Goal: Check status: Check status

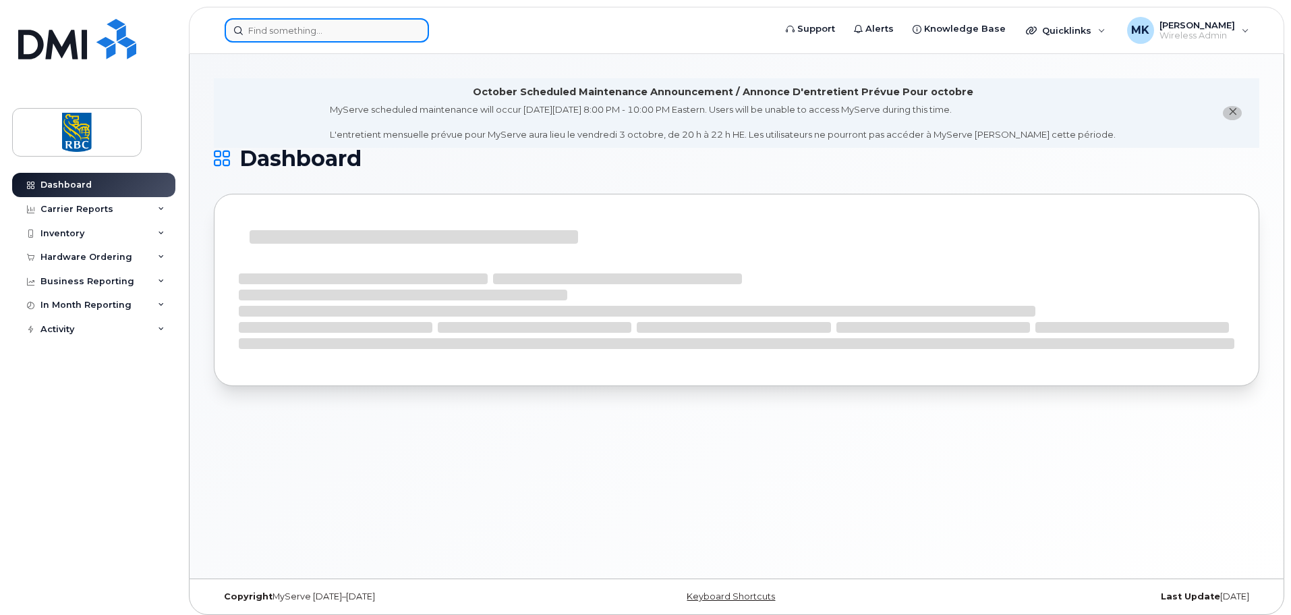
click at [393, 32] on input at bounding box center [327, 30] width 204 height 24
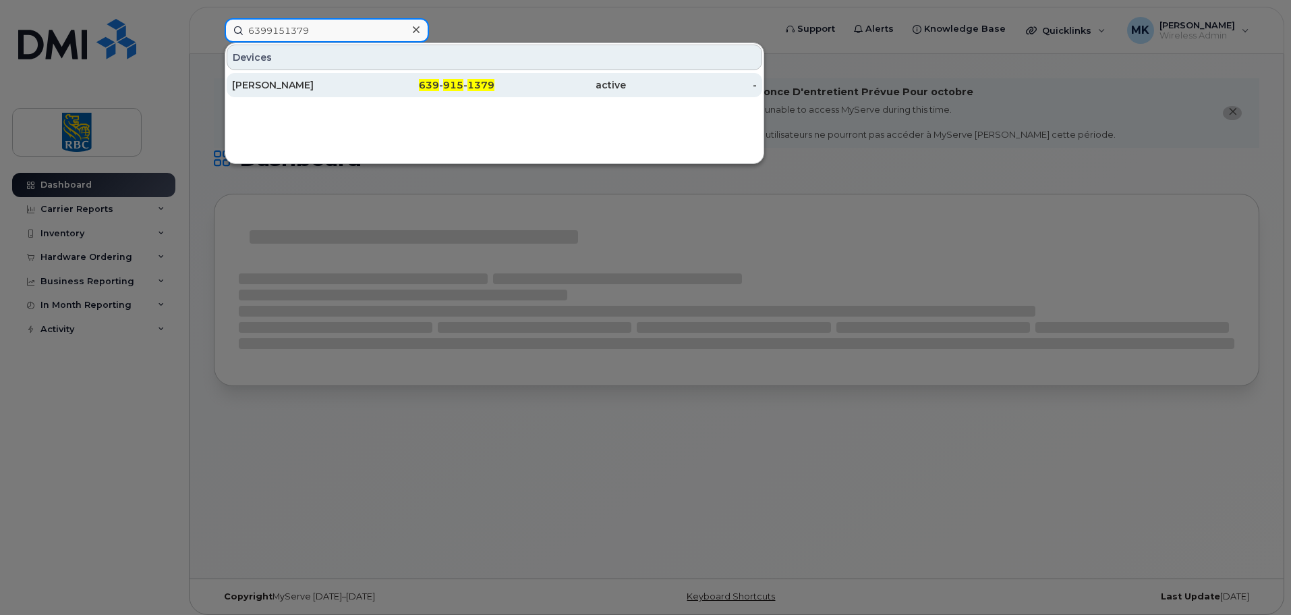
type input "6399151379"
click at [345, 86] on div "Justin George" at bounding box center [298, 84] width 132 height 13
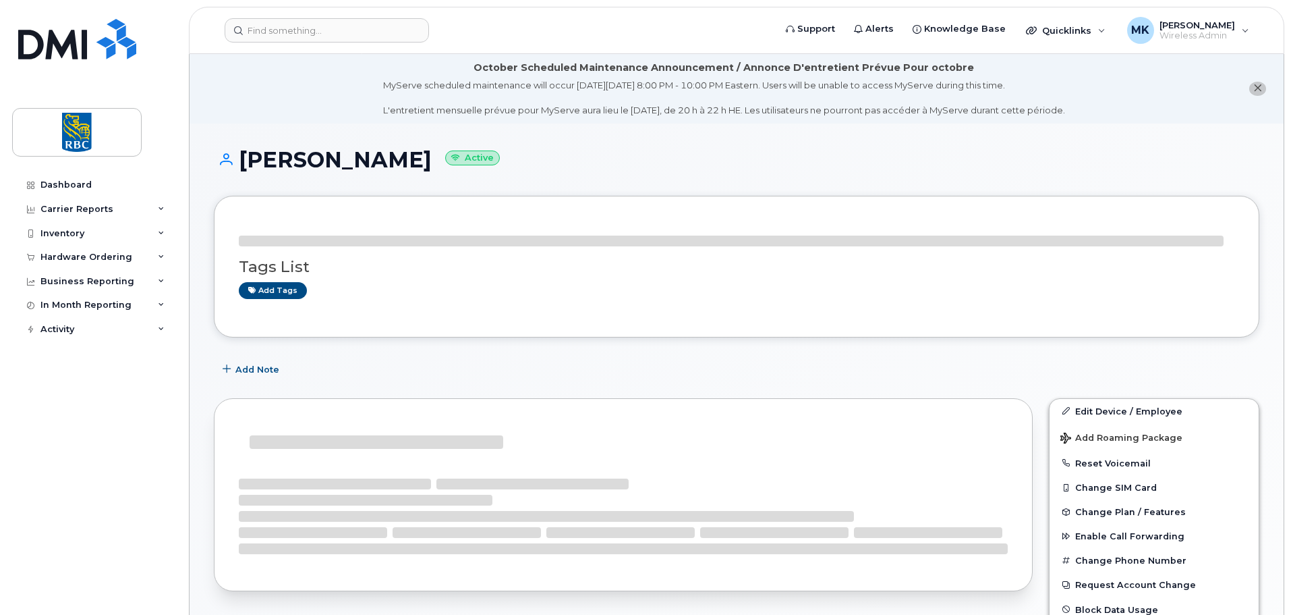
click at [1131, 94] on li "October Scheduled Maintenance Announcement / Annonce D'entretient Prévue Pour o…" at bounding box center [737, 88] width 1094 height 69
click at [1258, 90] on icon "close notification" at bounding box center [1258, 88] width 9 height 9
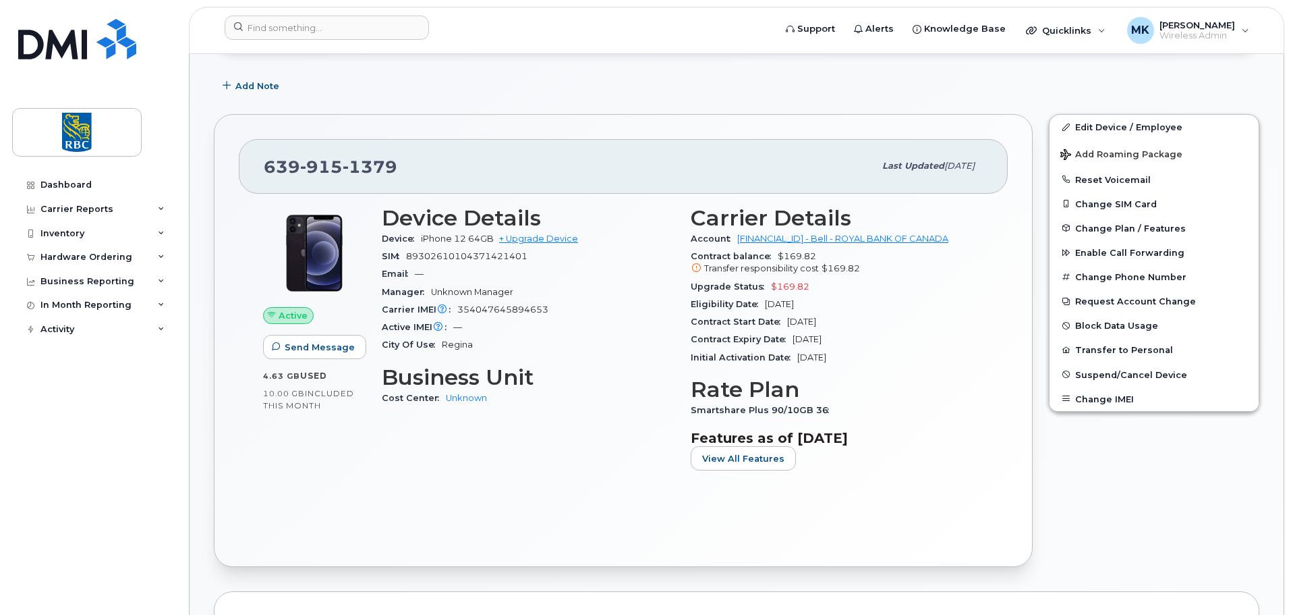
scroll to position [190, 0]
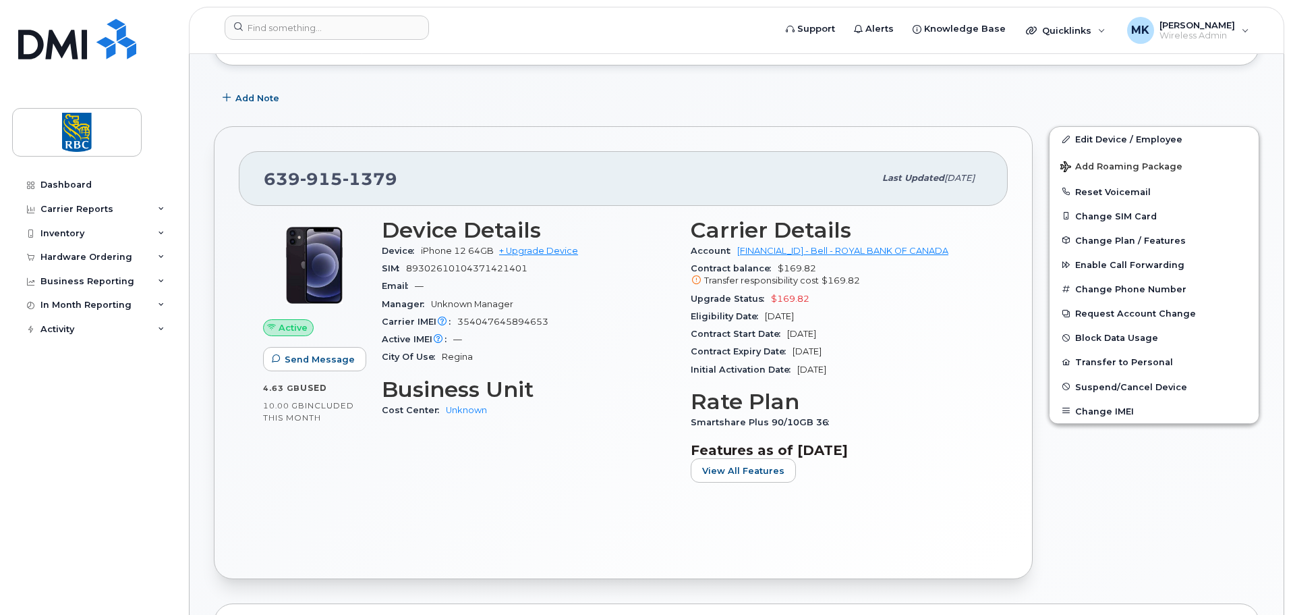
click at [774, 308] on div "Eligibility Date Apr 24, 2026" at bounding box center [837, 317] width 293 height 18
click at [865, 354] on div "Contract Expiry Date Apr 23, 2026" at bounding box center [837, 352] width 293 height 18
click at [862, 356] on div "Contract Expiry Date Apr 23, 2026" at bounding box center [837, 352] width 293 height 18
click at [352, 27] on input at bounding box center [327, 28] width 204 height 24
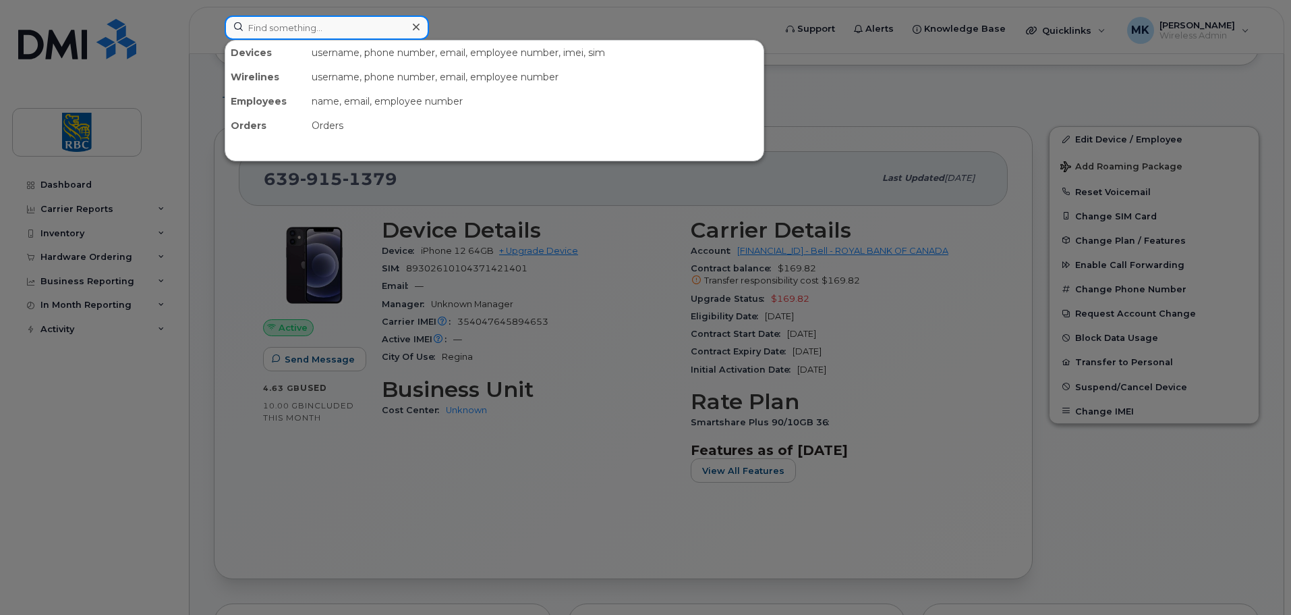
paste input "4374223913"
type input "4374223913"
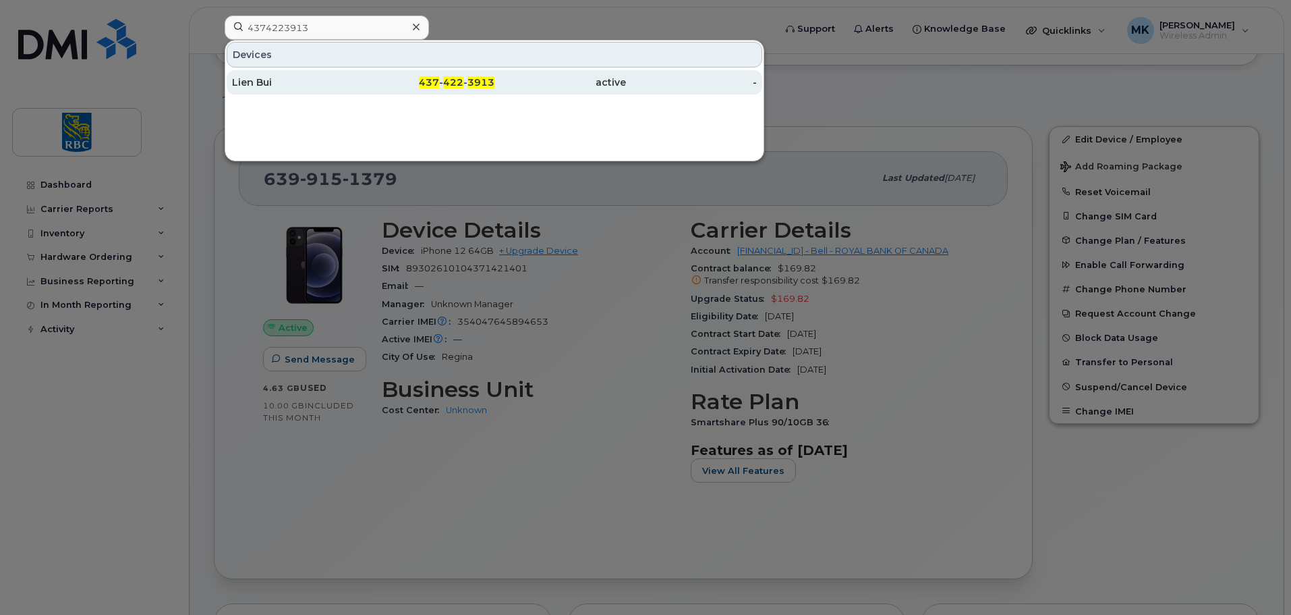
click at [353, 76] on div "Lien Bui" at bounding box center [298, 82] width 132 height 24
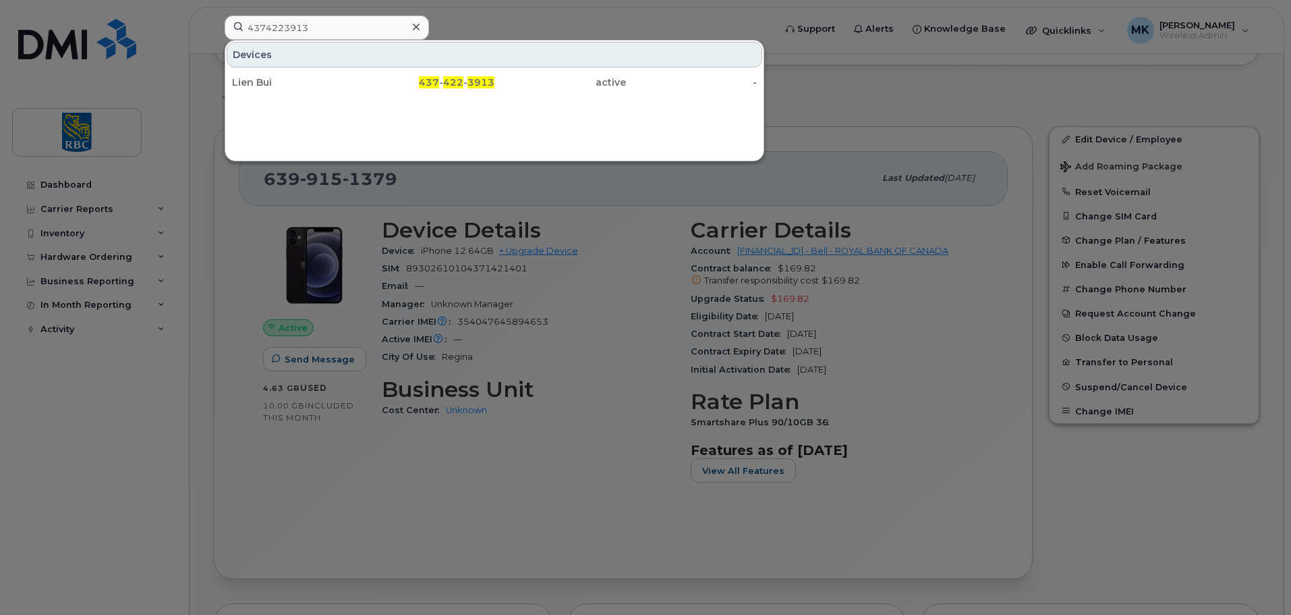
click at [982, 381] on div at bounding box center [645, 307] width 1291 height 615
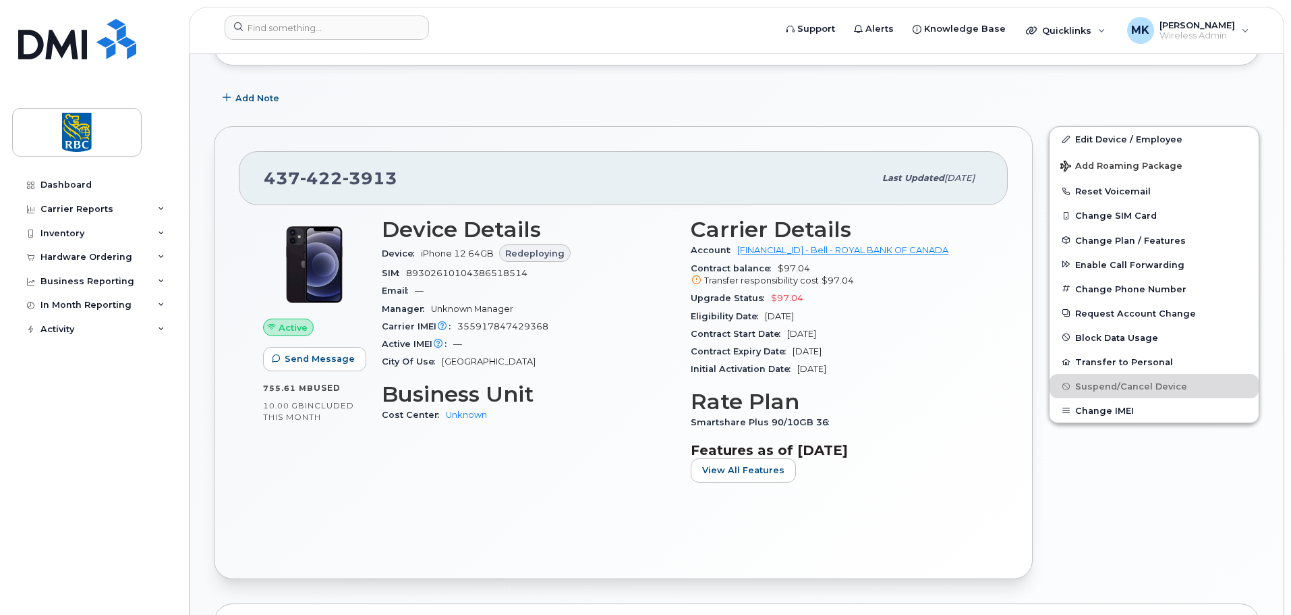
scroll to position [221, 0]
click at [84, 258] on div "Hardware Ordering" at bounding box center [86, 257] width 92 height 11
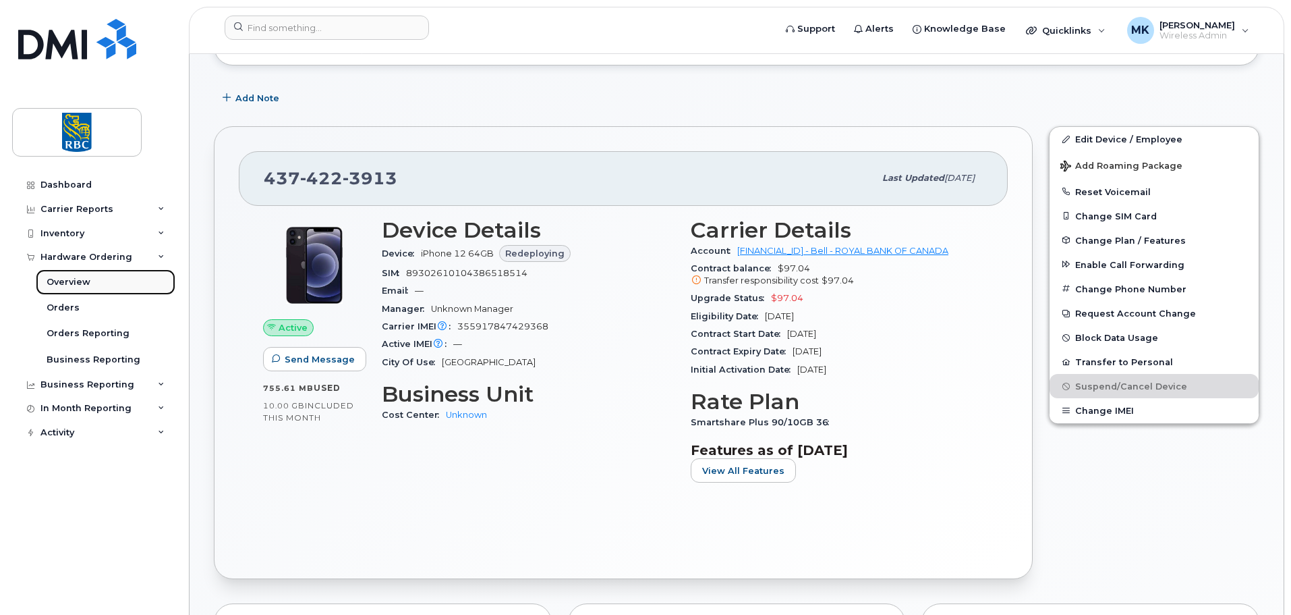
click at [76, 283] on div "Overview" at bounding box center [69, 282] width 44 height 12
click at [54, 309] on div "Orders" at bounding box center [63, 308] width 33 height 12
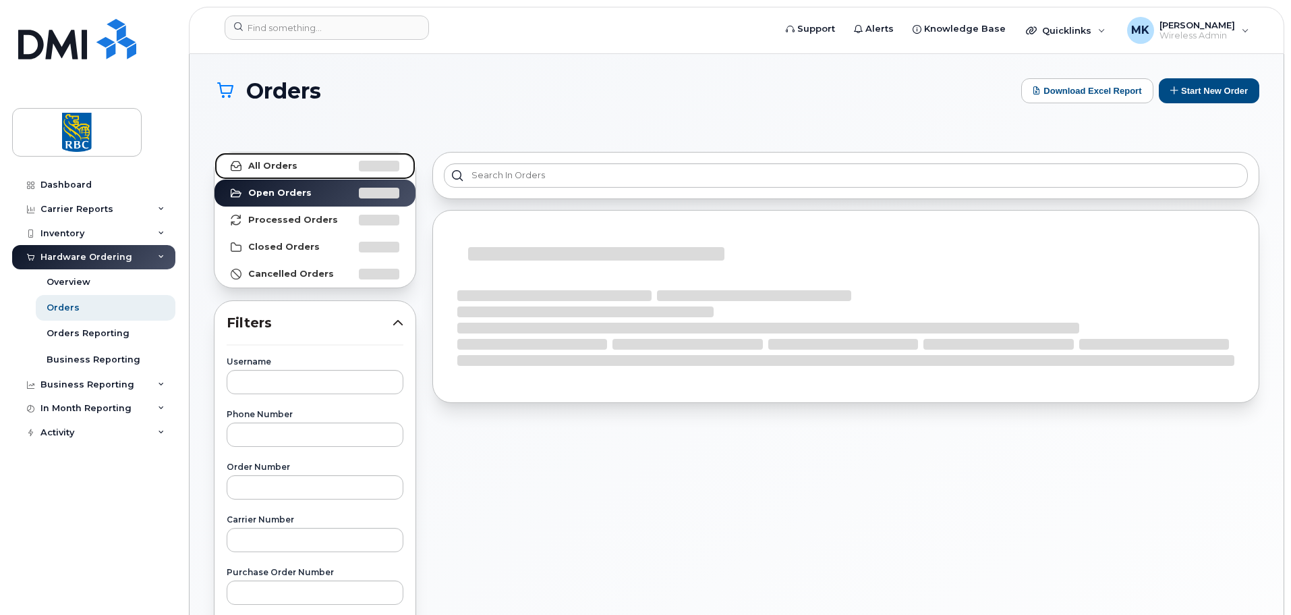
click at [261, 161] on strong "All Orders" at bounding box center [272, 166] width 49 height 11
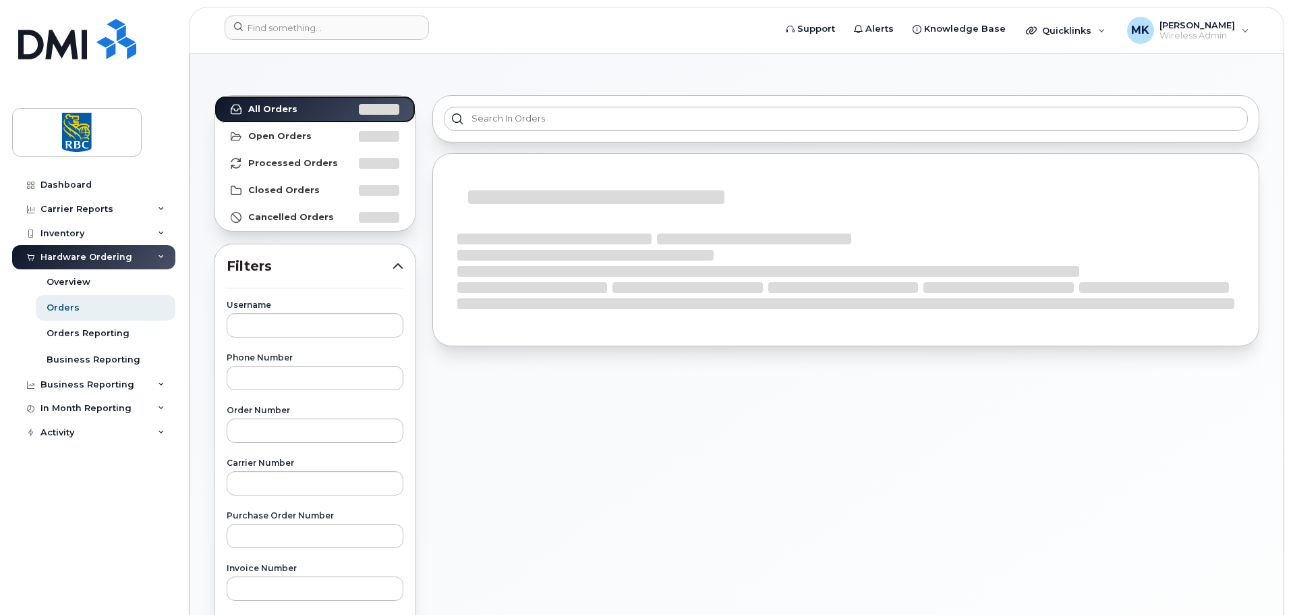
scroll to position [135, 0]
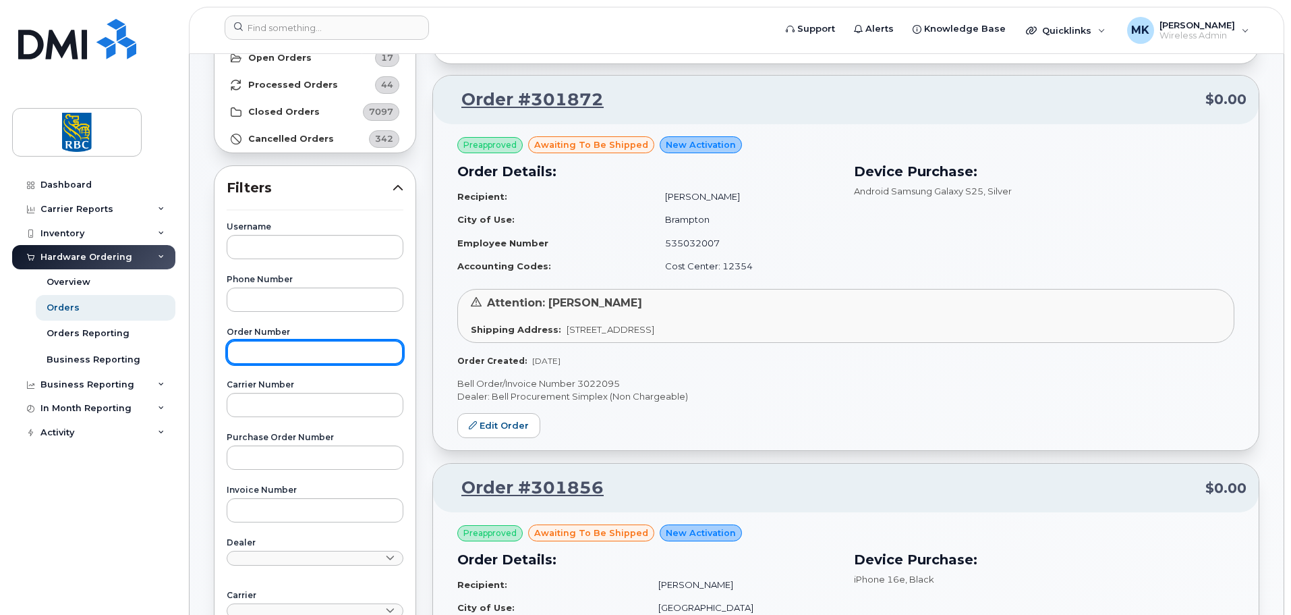
click at [293, 350] on input "text" at bounding box center [315, 352] width 177 height 24
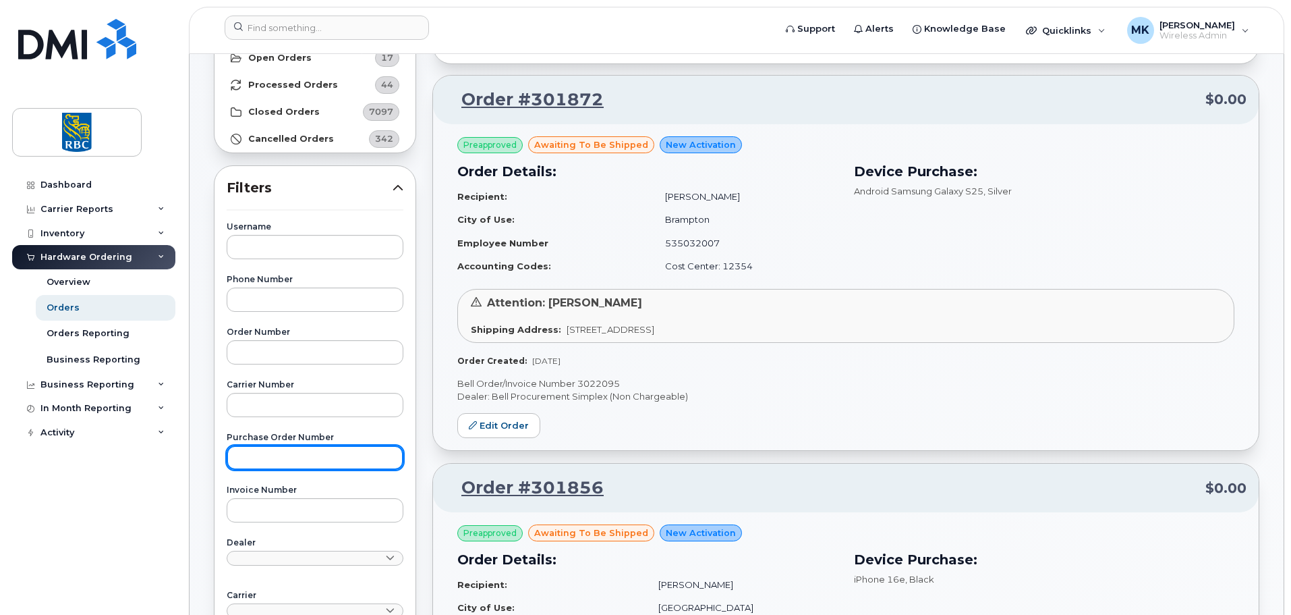
click at [300, 466] on input "text" at bounding box center [315, 457] width 177 height 24
paste input "6500221250"
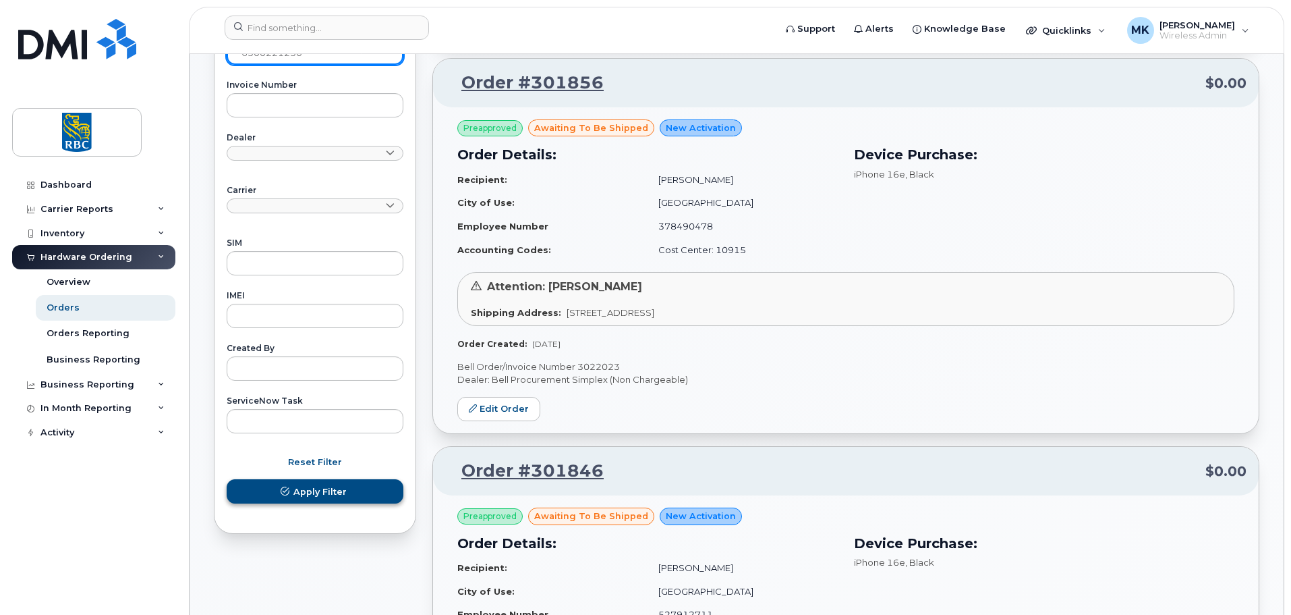
type input "6500221250"
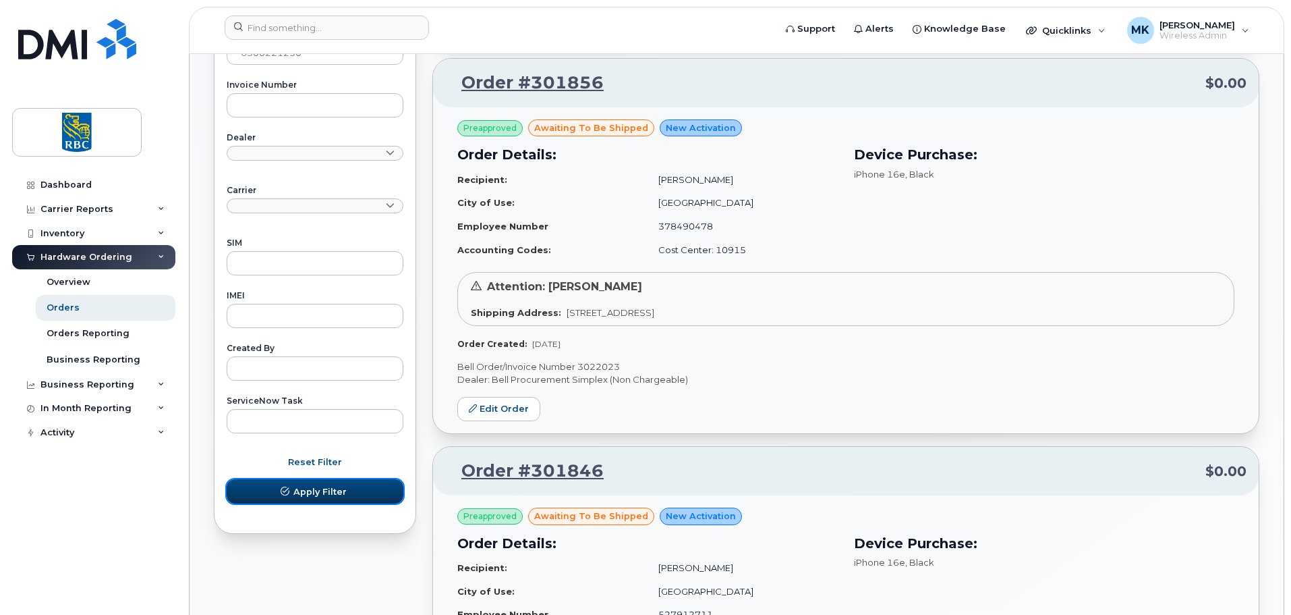
click at [336, 501] on button "Apply Filter" at bounding box center [315, 491] width 177 height 24
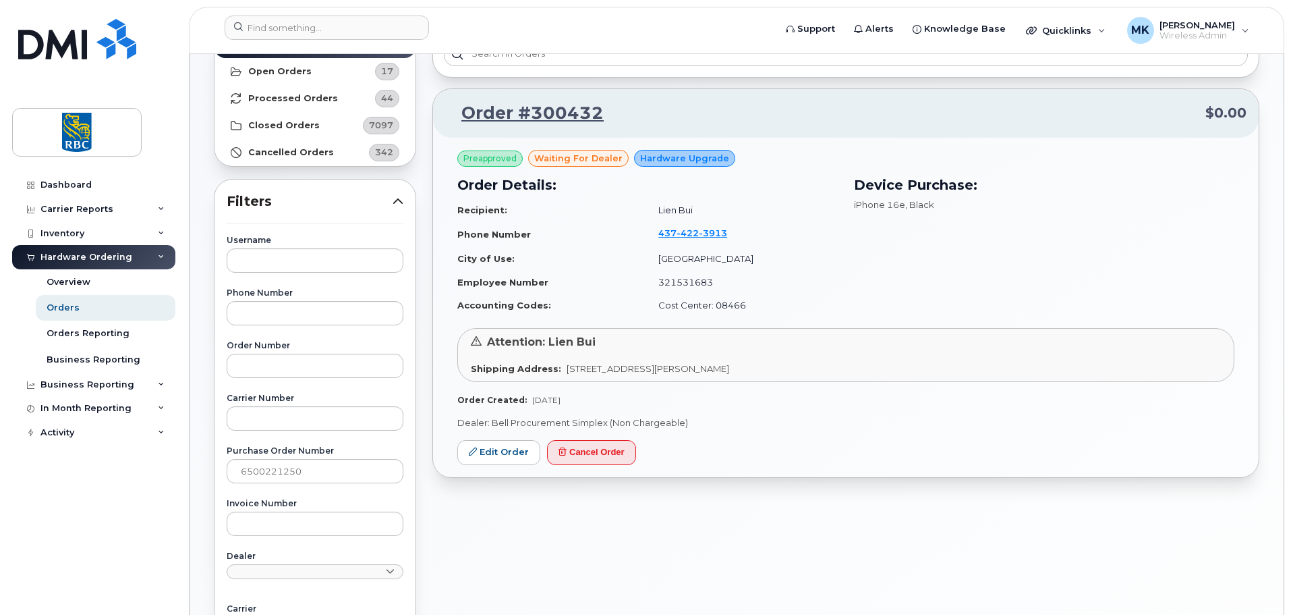
scroll to position [0, 0]
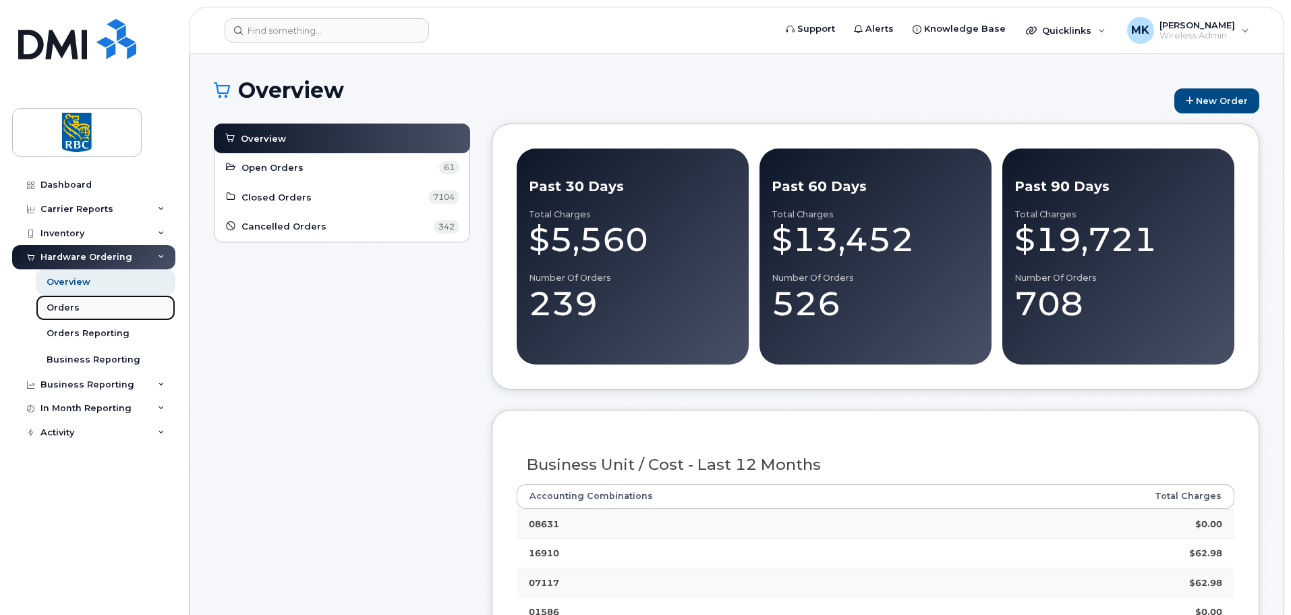
click at [91, 313] on link "Orders" at bounding box center [106, 308] width 140 height 26
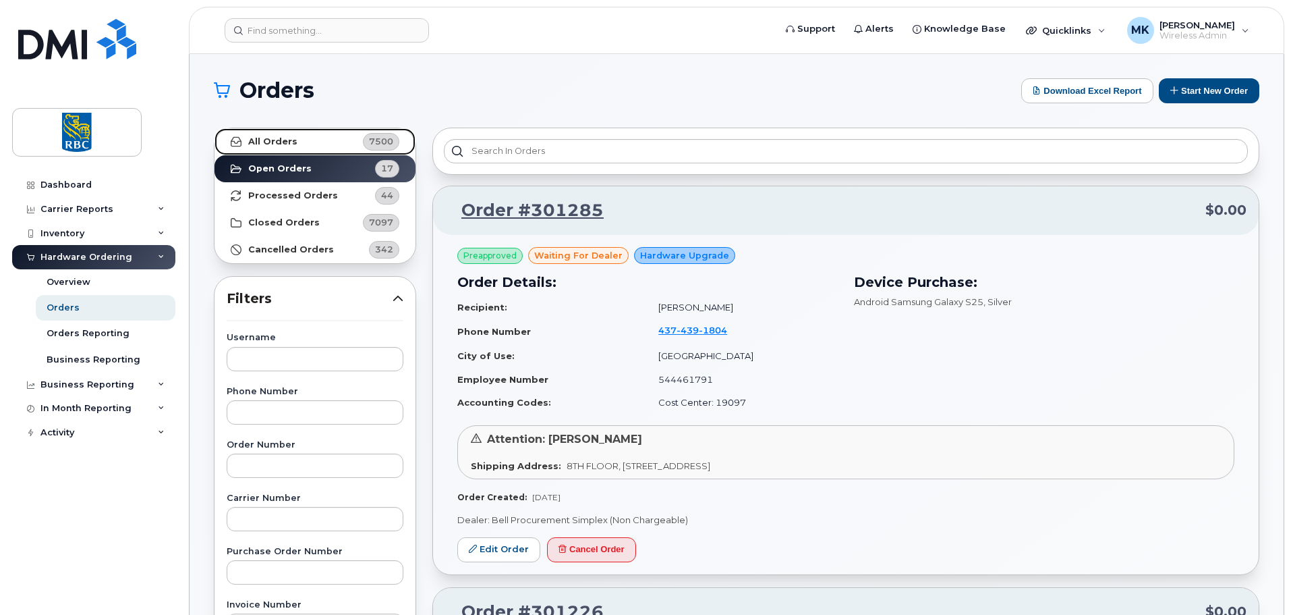
drag, startPoint x: 330, startPoint y: 143, endPoint x: 330, endPoint y: 157, distance: 13.5
click at [330, 142] on link "All Orders 7500" at bounding box center [315, 141] width 201 height 27
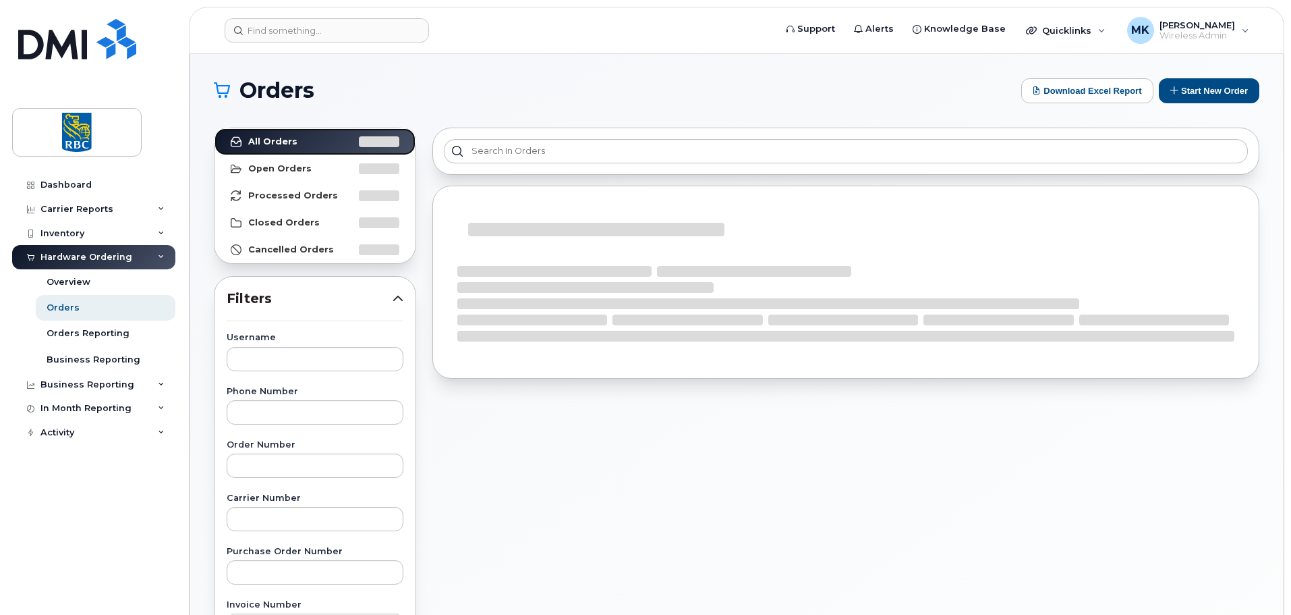
scroll to position [472, 0]
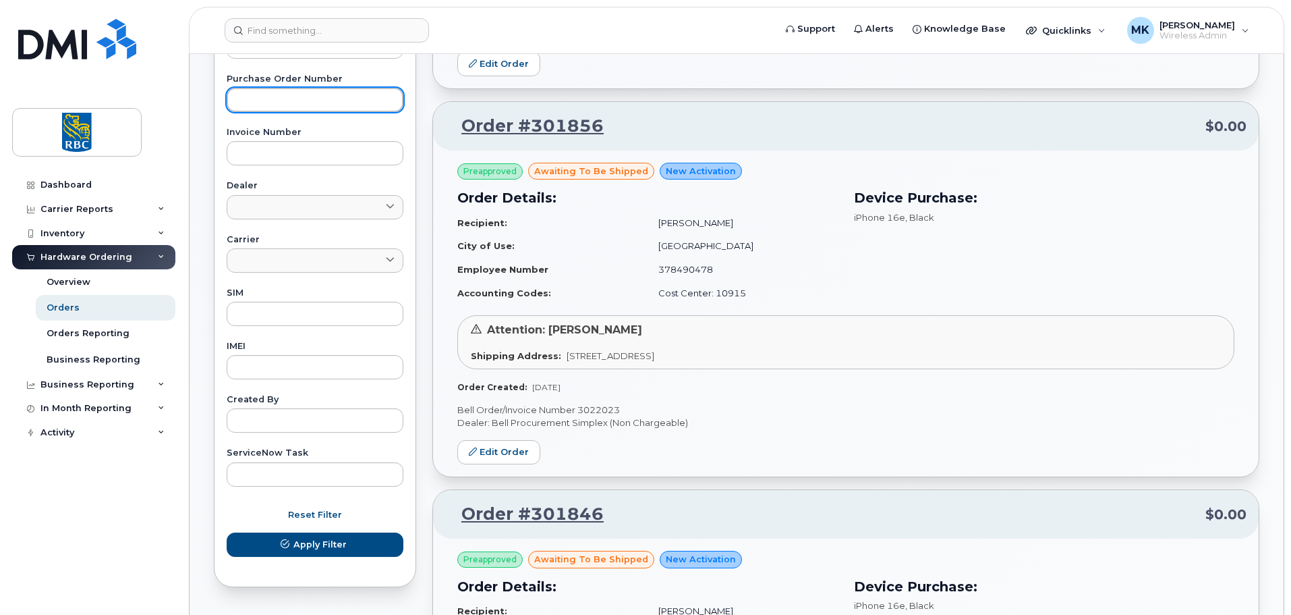
click at [325, 99] on input "text" at bounding box center [315, 100] width 177 height 24
paste input "6500221250"
type input "6500221250"
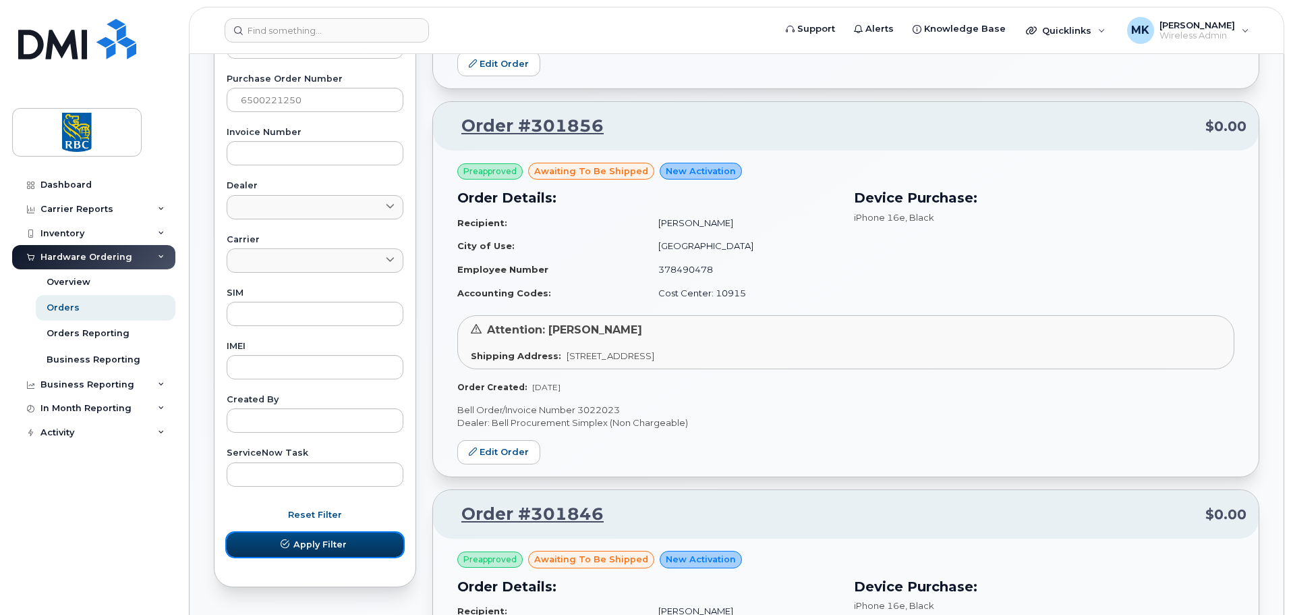
click at [287, 540] on icon "submit" at bounding box center [285, 544] width 9 height 9
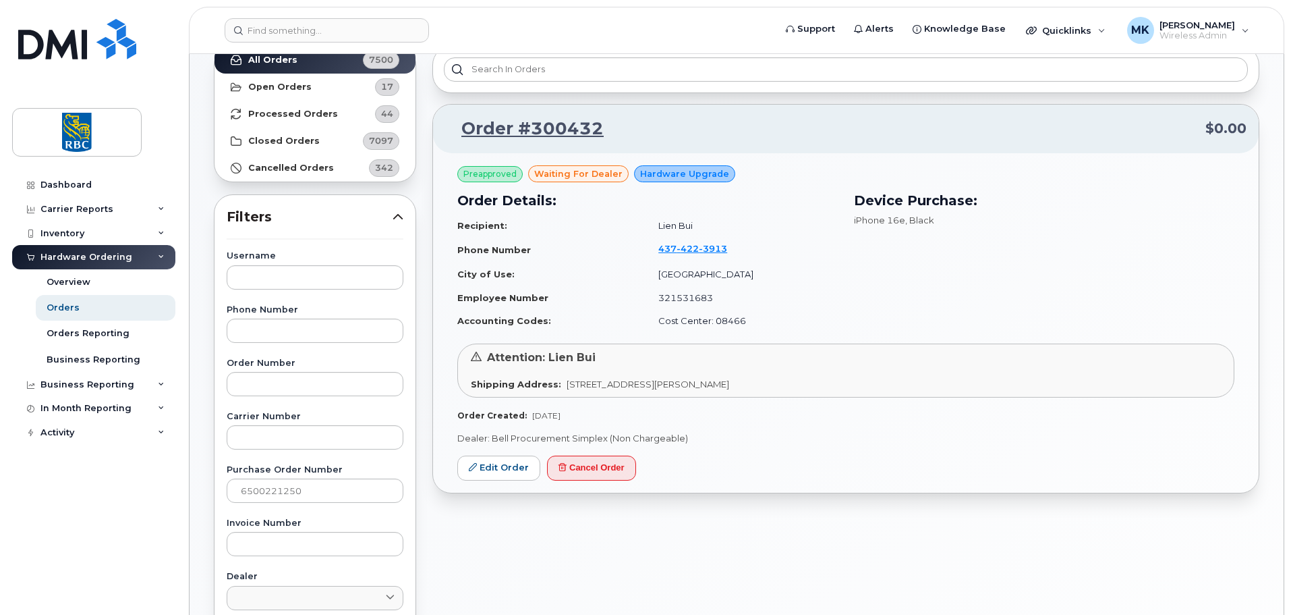
scroll to position [67, 0]
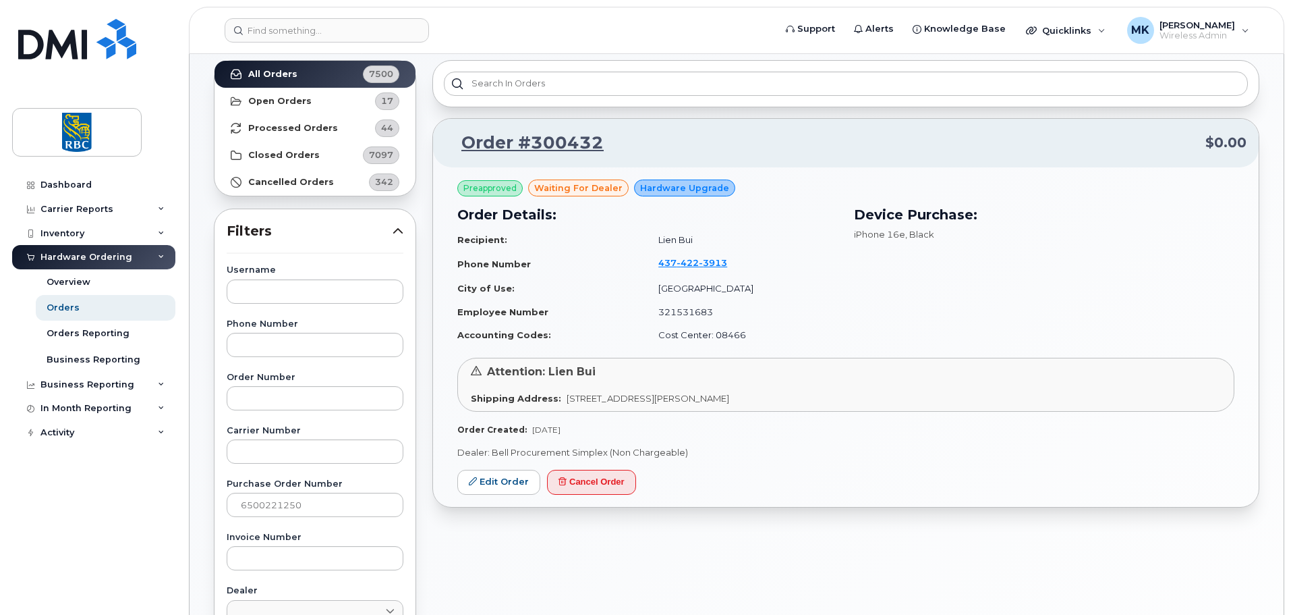
click at [608, 369] on div "Attention: Lien Bui" at bounding box center [846, 372] width 750 height 16
drag, startPoint x: 544, startPoint y: 140, endPoint x: 715, endPoint y: 188, distance: 177.3
click at [544, 140] on link "Order #300432" at bounding box center [524, 143] width 159 height 24
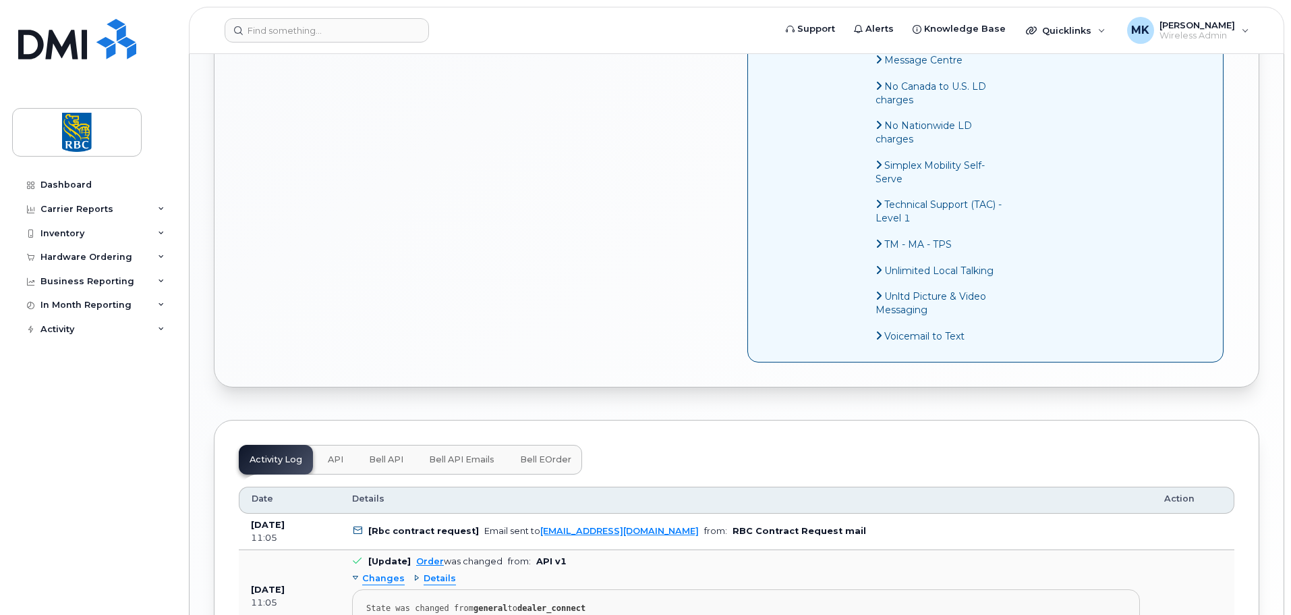
scroll to position [1282, 0]
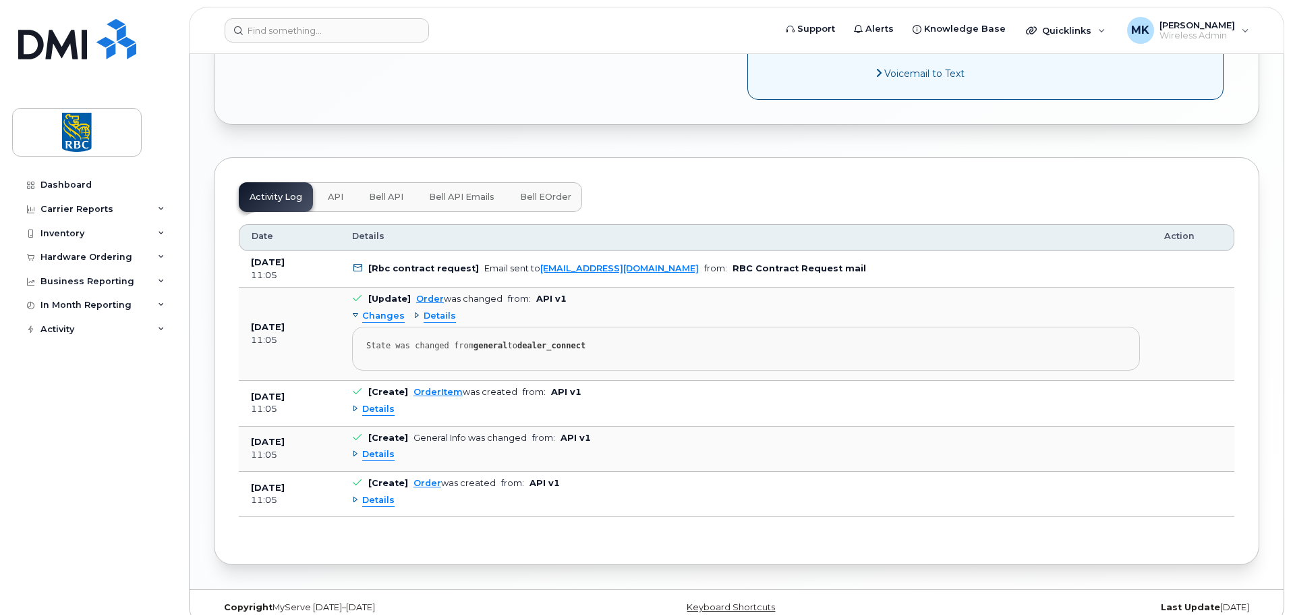
click at [354, 501] on div "Details" at bounding box center [373, 500] width 43 height 13
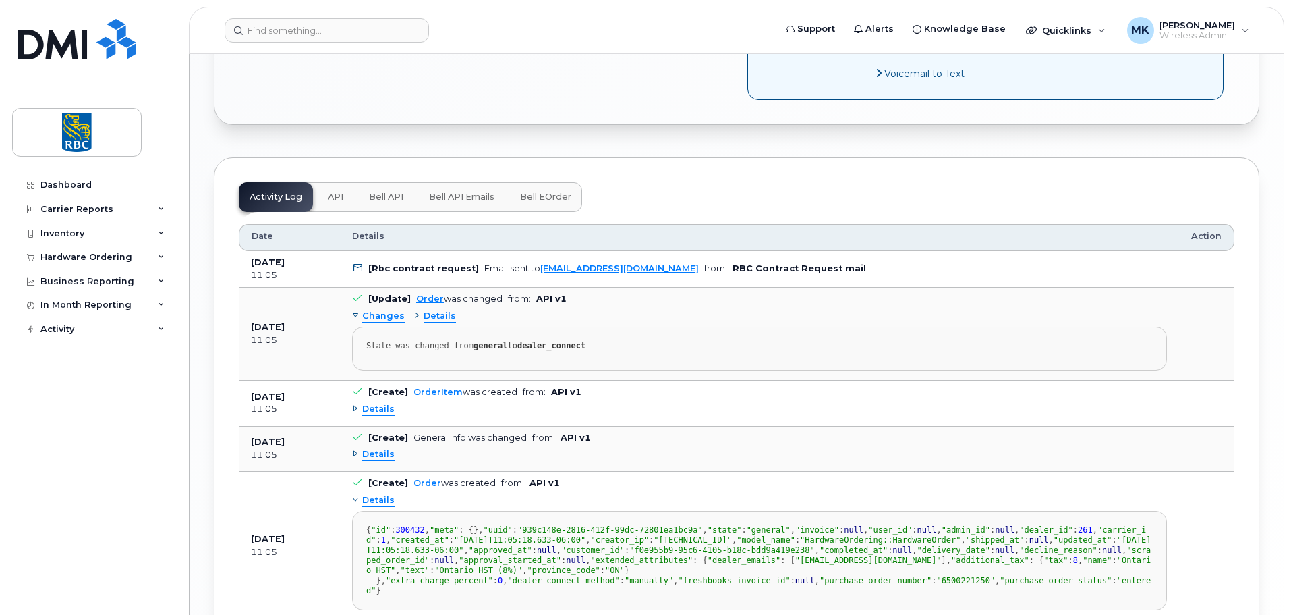
click at [355, 451] on div "Details" at bounding box center [373, 454] width 43 height 13
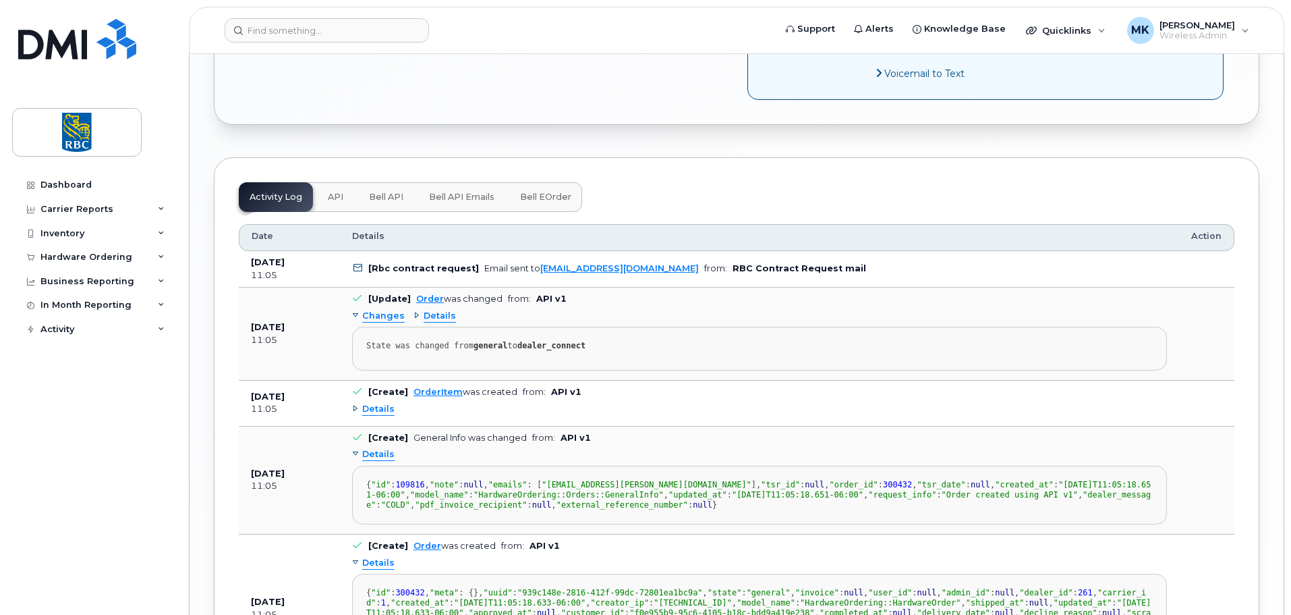
click at [359, 408] on div "Details" at bounding box center [373, 409] width 43 height 13
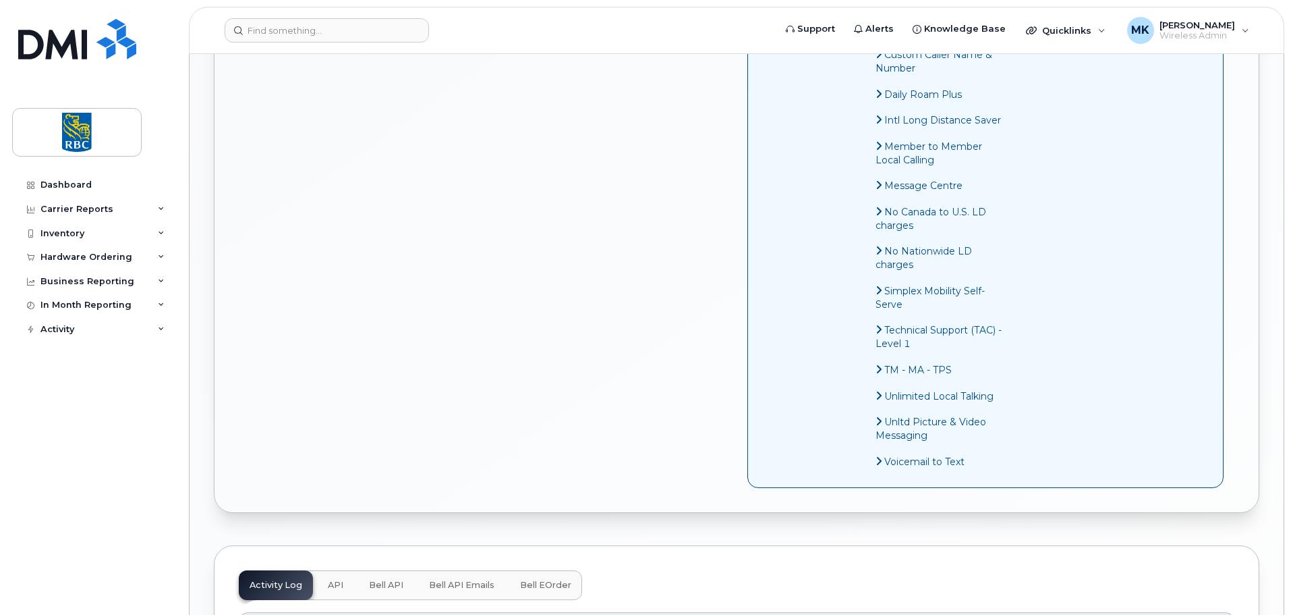
scroll to position [1146, 0]
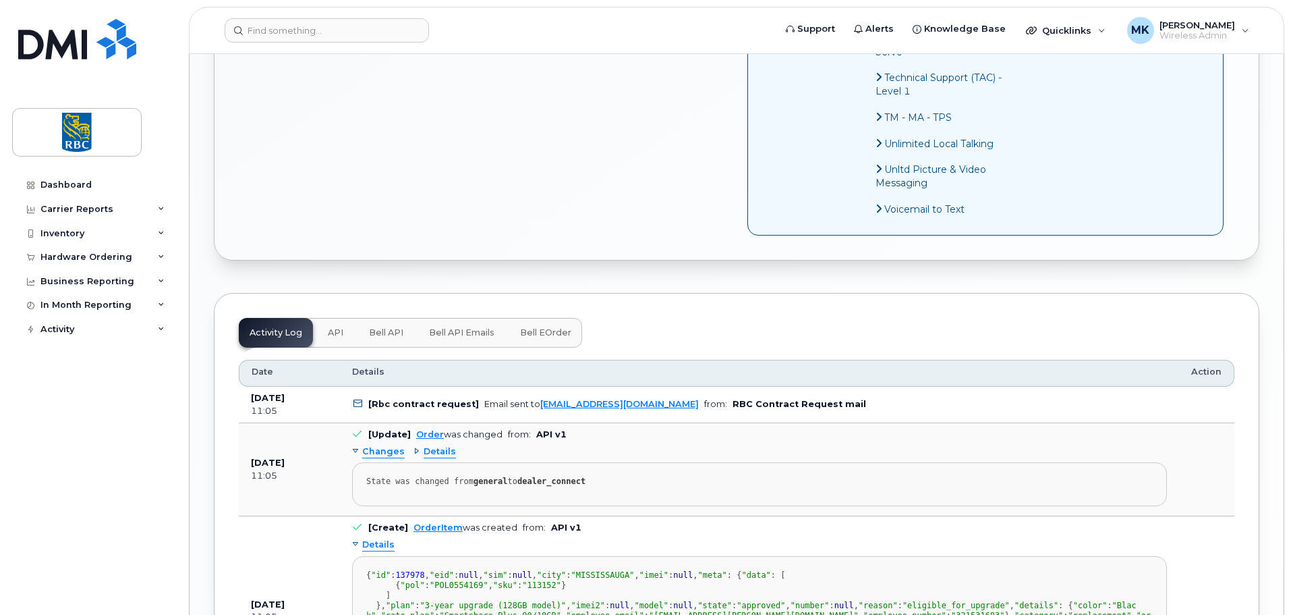
click at [462, 331] on span "Bell API Emails" at bounding box center [461, 332] width 65 height 11
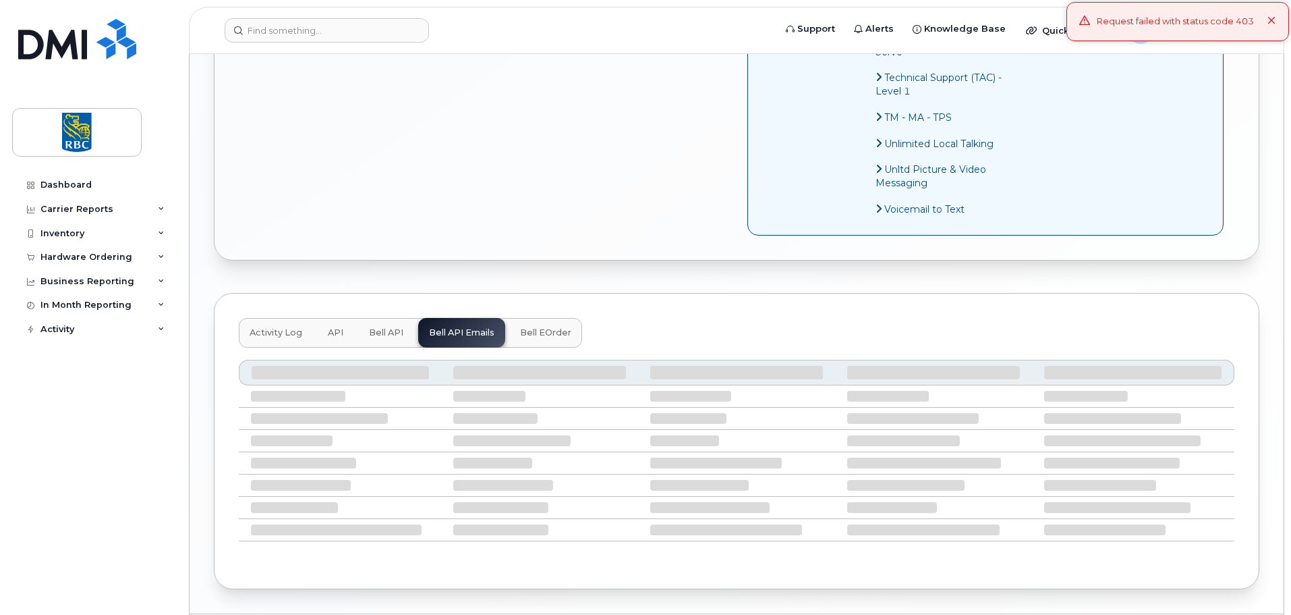
click at [555, 335] on span "Bell eOrder" at bounding box center [545, 332] width 51 height 11
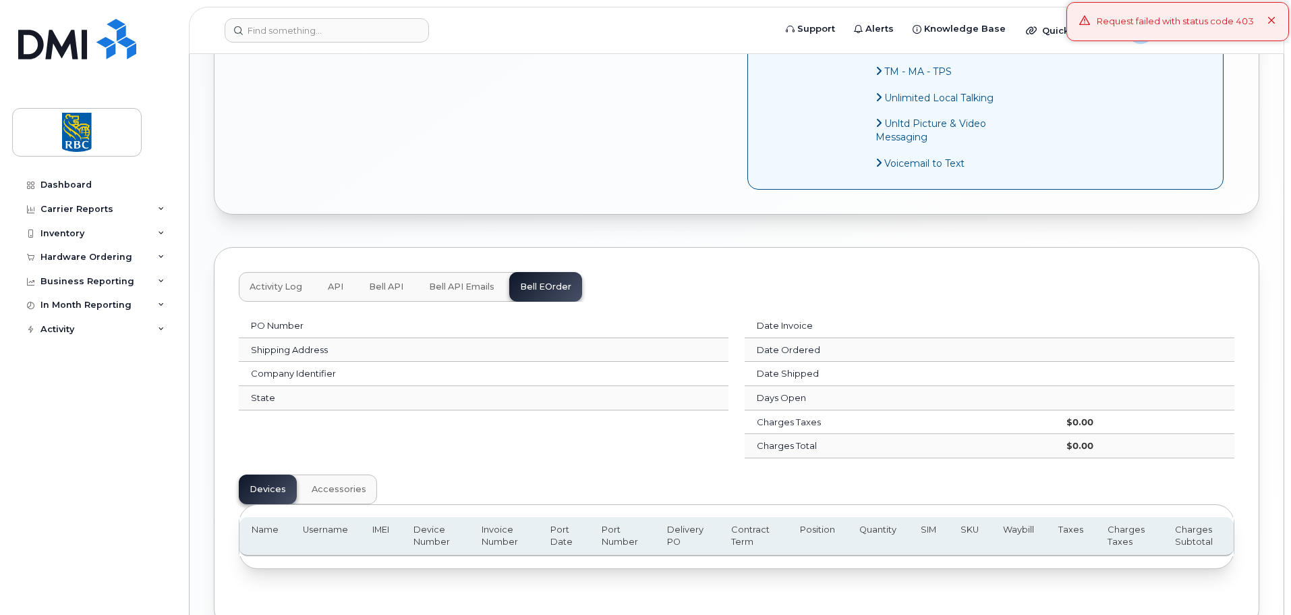
scroll to position [1273, 0]
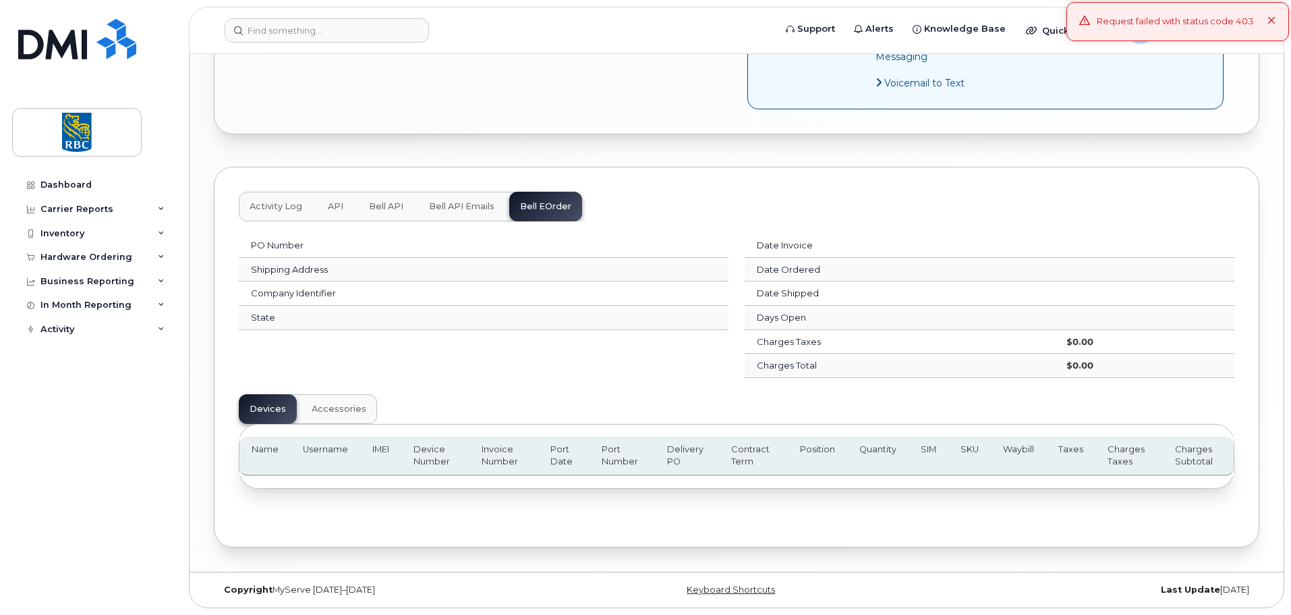
click at [472, 213] on button "Bell API Emails" at bounding box center [461, 207] width 87 height 30
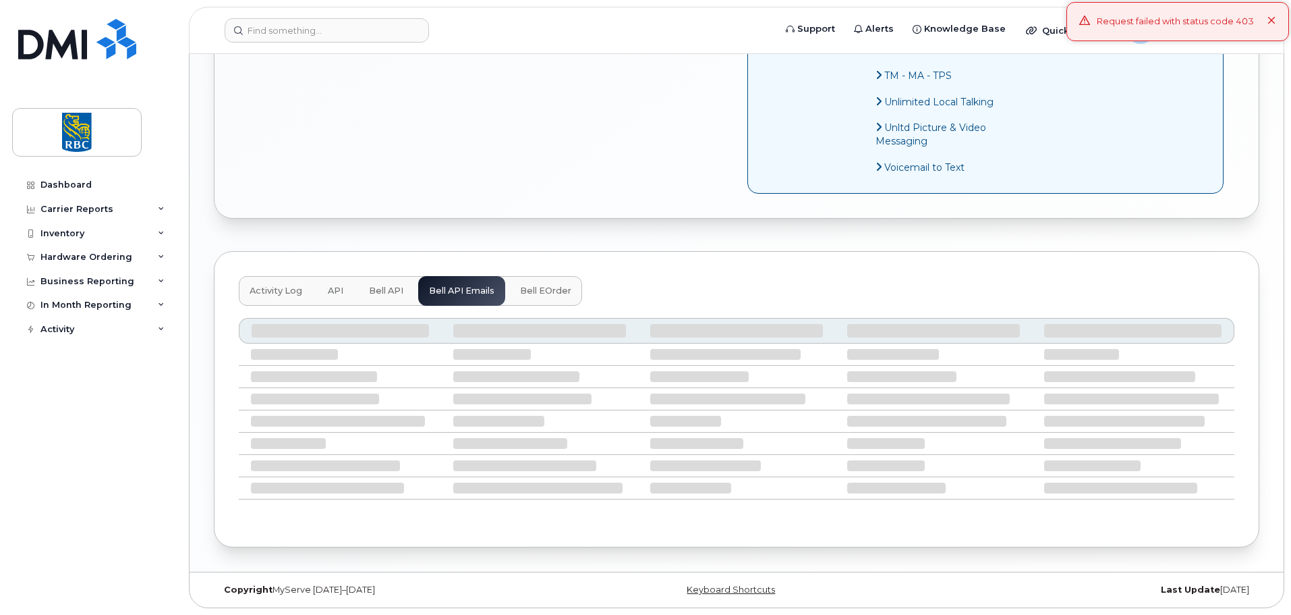
scroll to position [1188, 0]
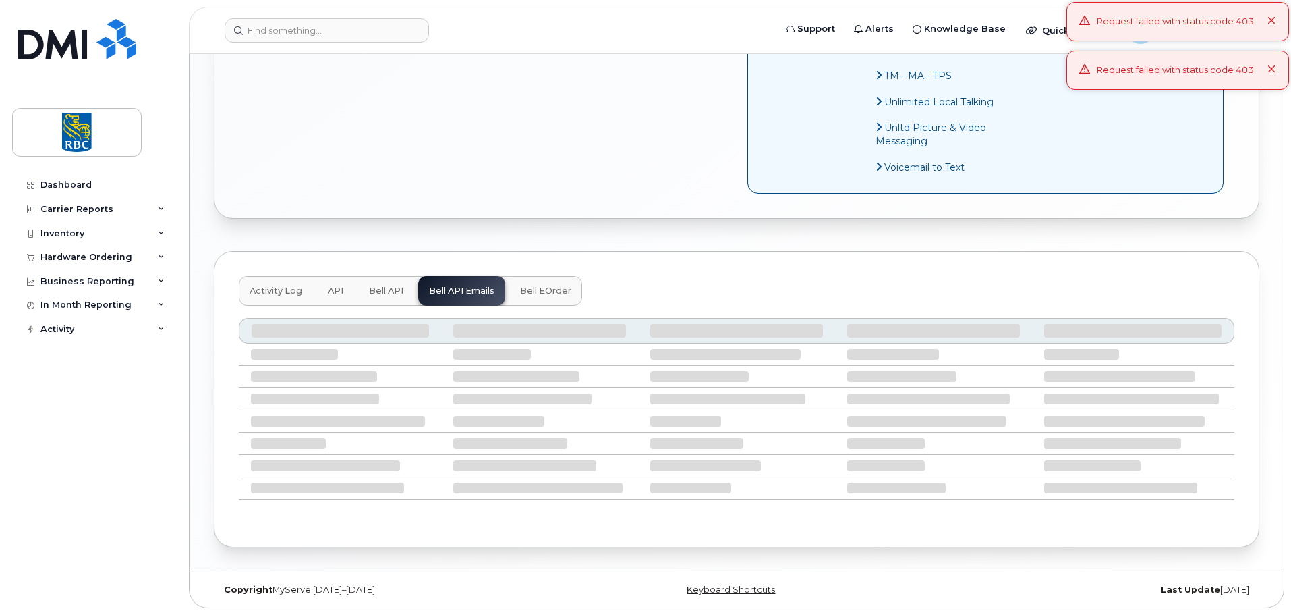
click at [376, 294] on span "Bell API" at bounding box center [386, 290] width 34 height 11
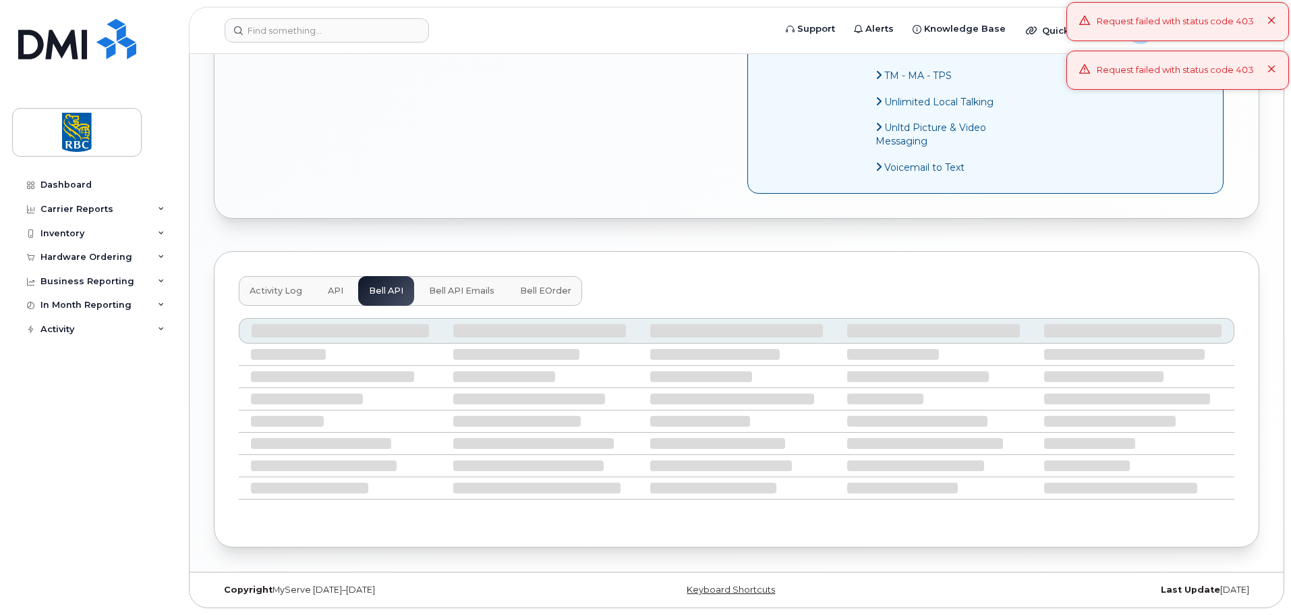
scroll to position [1034, 0]
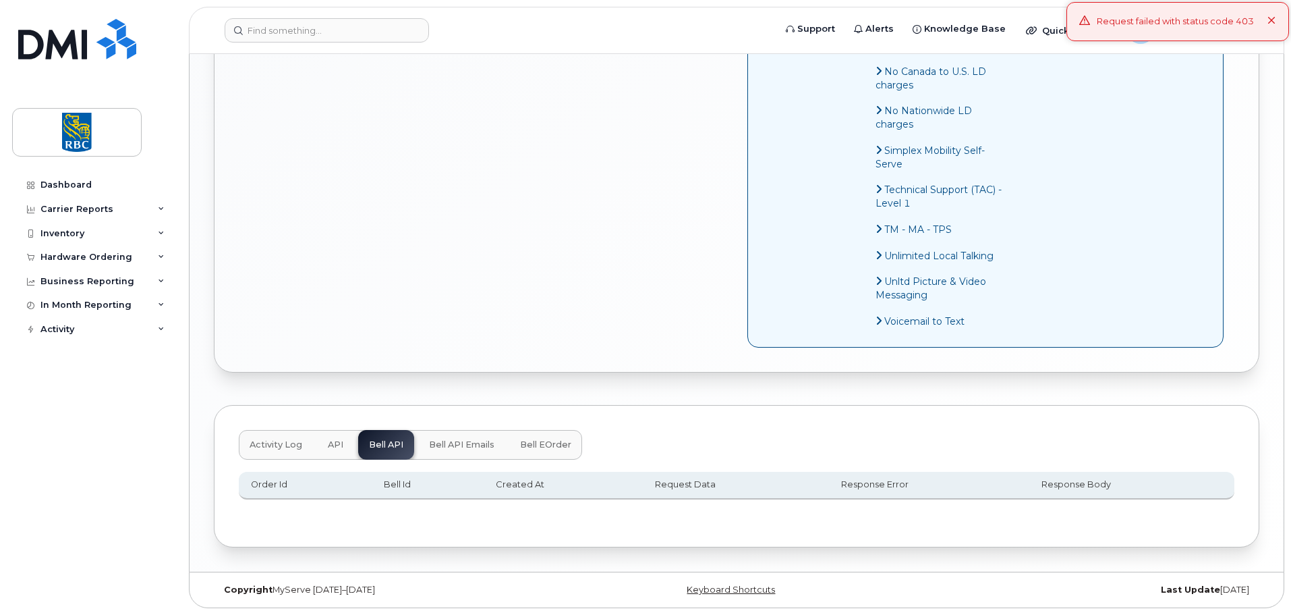
click at [331, 444] on span "API" at bounding box center [336, 444] width 16 height 11
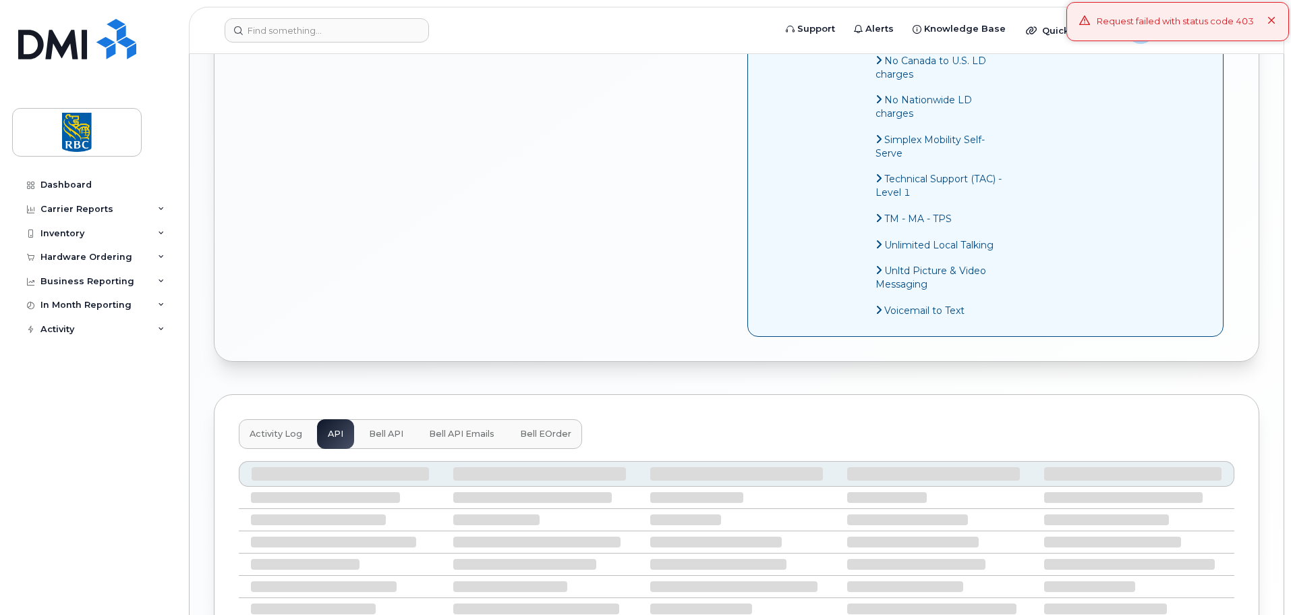
scroll to position [1188, 0]
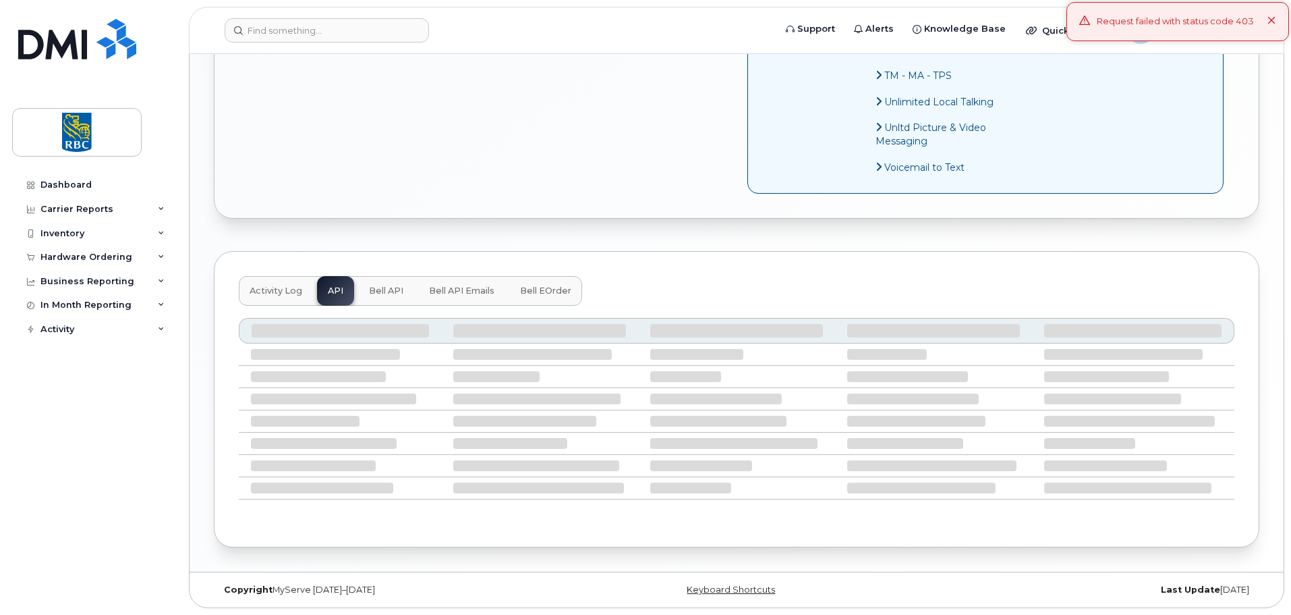
click at [287, 288] on span "Activity Log" at bounding box center [276, 290] width 53 height 11
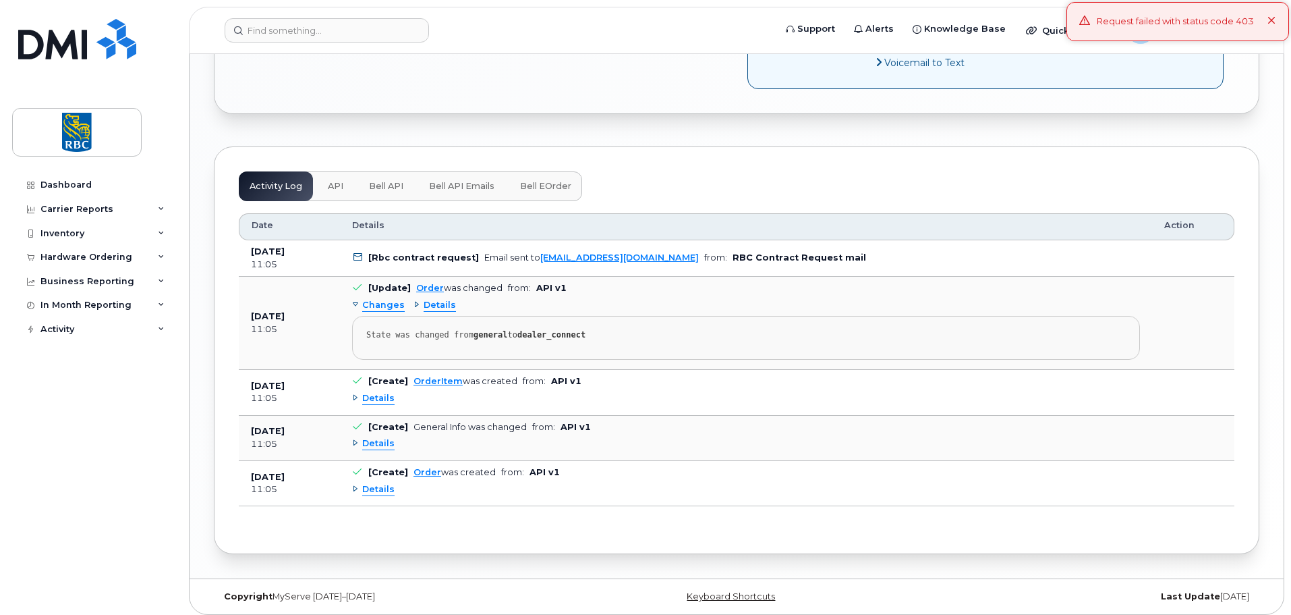
scroll to position [1299, 0]
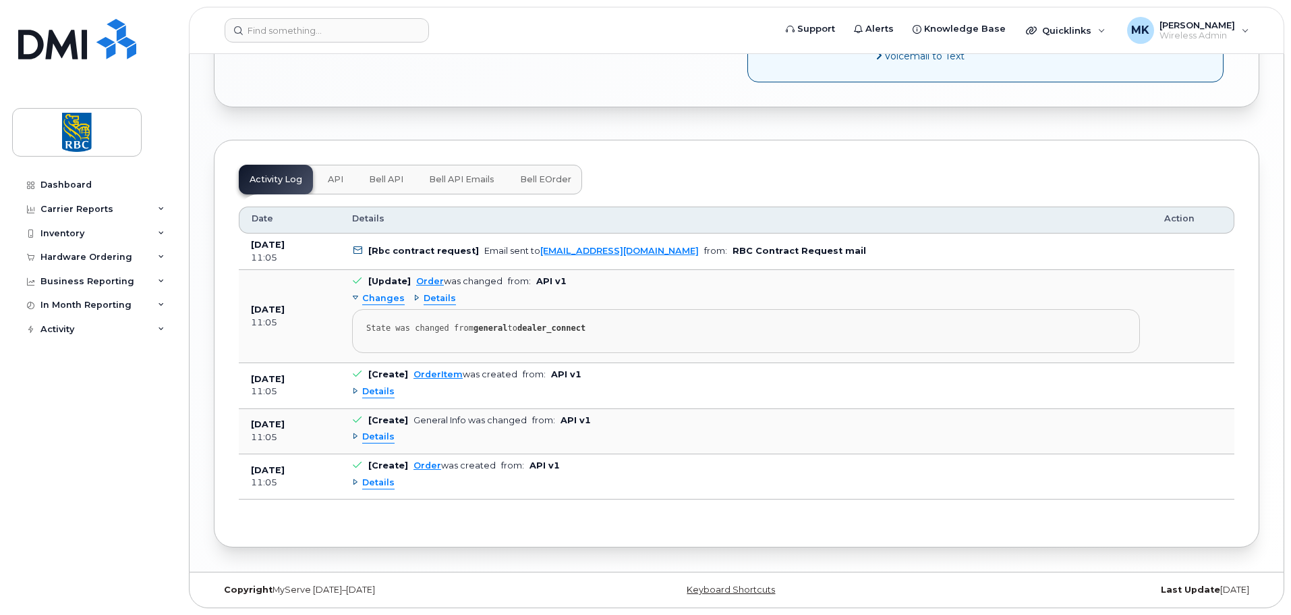
click at [352, 392] on td "[Create] OrderItem was created from: API v1 Details" at bounding box center [746, 385] width 812 height 45
click at [354, 390] on div "Details" at bounding box center [373, 391] width 43 height 13
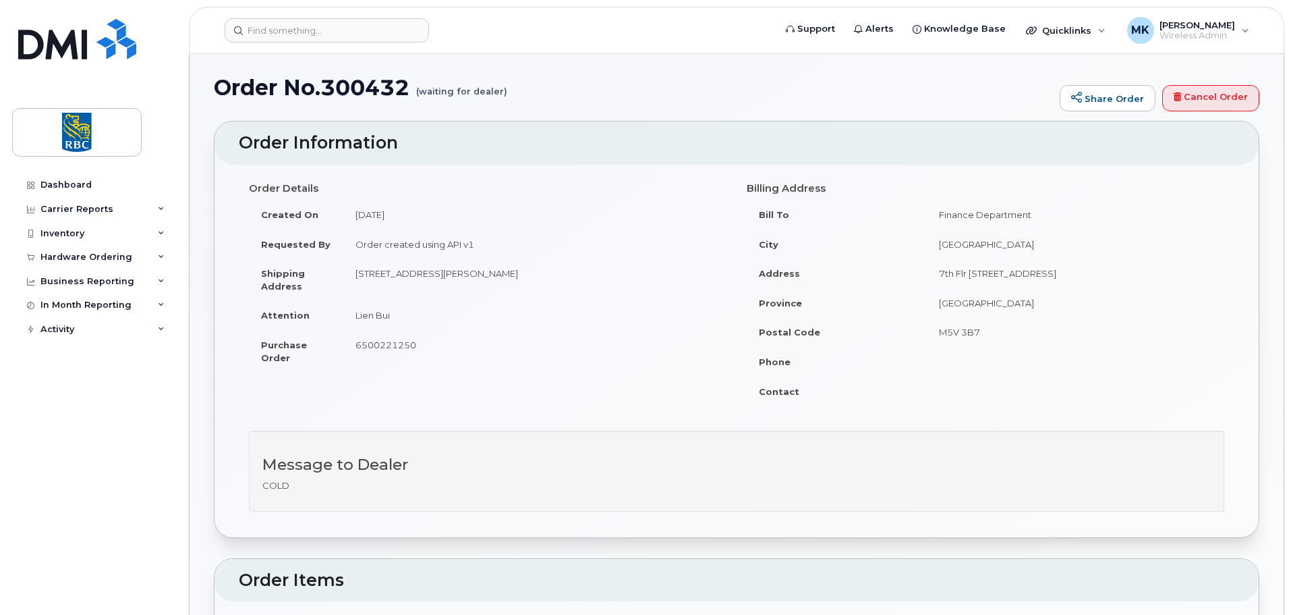
scroll to position [0, 0]
click at [296, 80] on h1 "Order No.300432 (waiting for dealer)" at bounding box center [633, 90] width 839 height 24
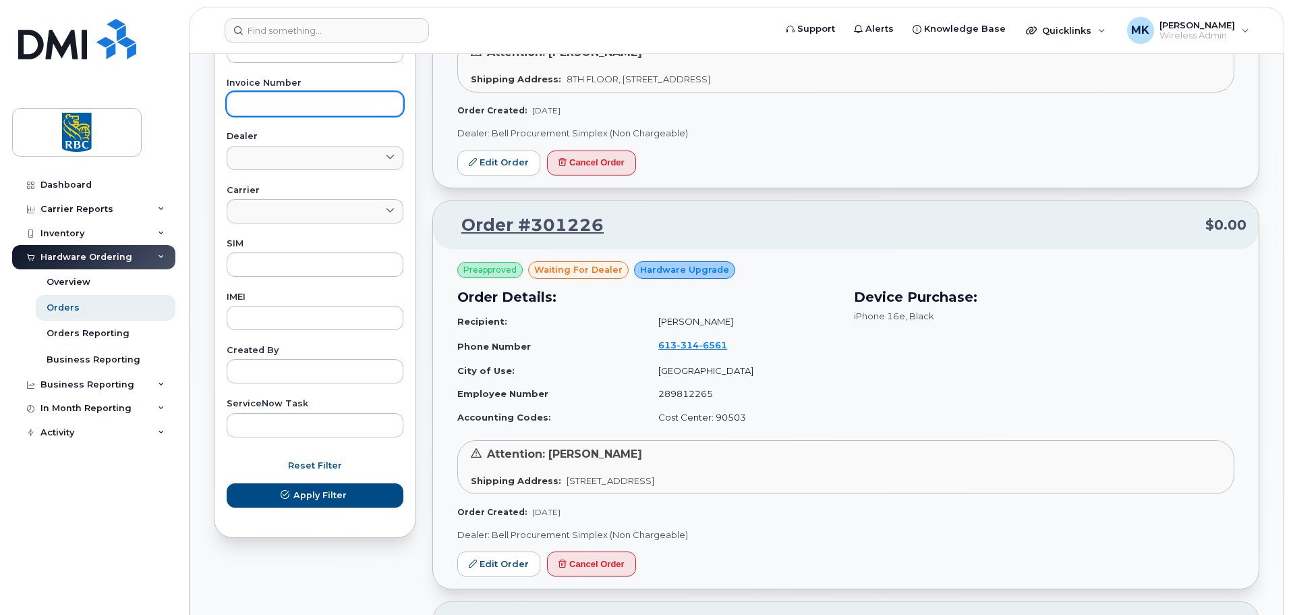
scroll to position [270, 0]
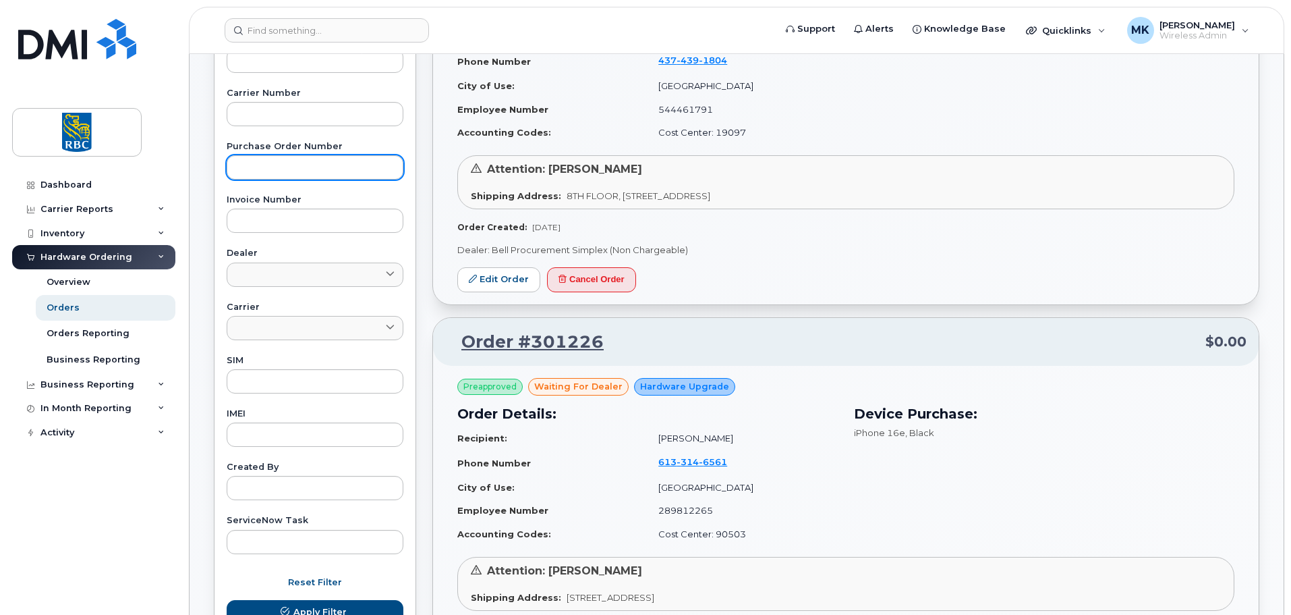
click at [322, 154] on div "Purchase Order Number" at bounding box center [315, 160] width 177 height 37
click at [316, 173] on input "text" at bounding box center [315, 167] width 177 height 24
paste input "6500221250"
type input "6500221250"
click at [359, 609] on button "Apply Filter" at bounding box center [315, 612] width 177 height 24
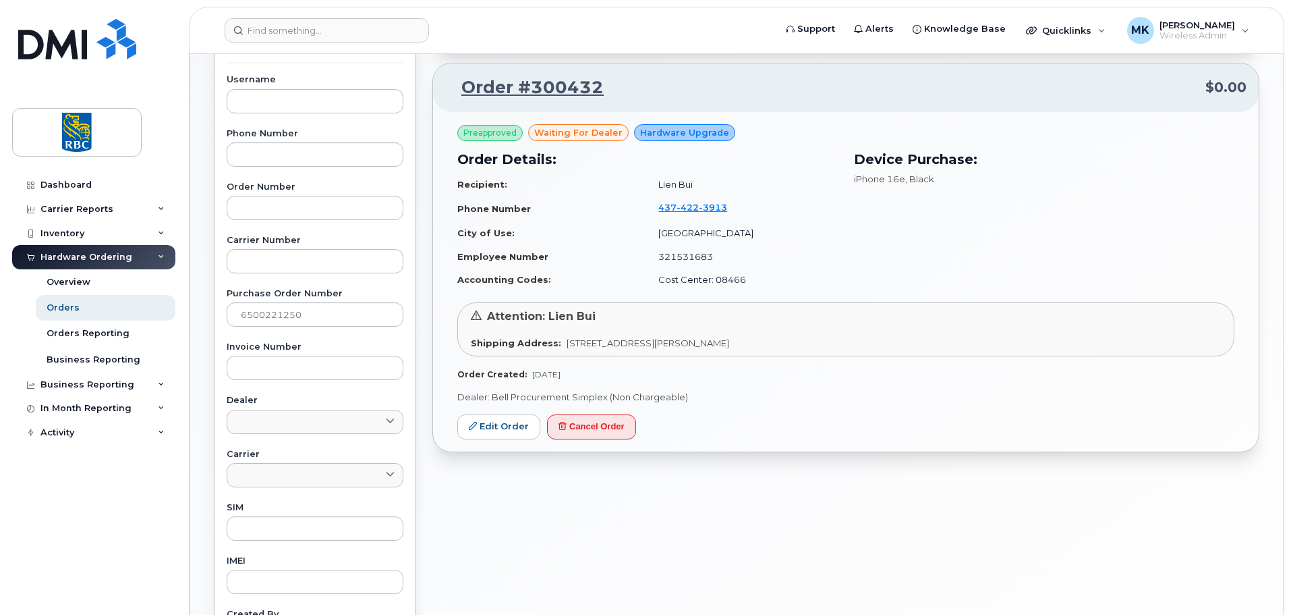
scroll to position [135, 0]
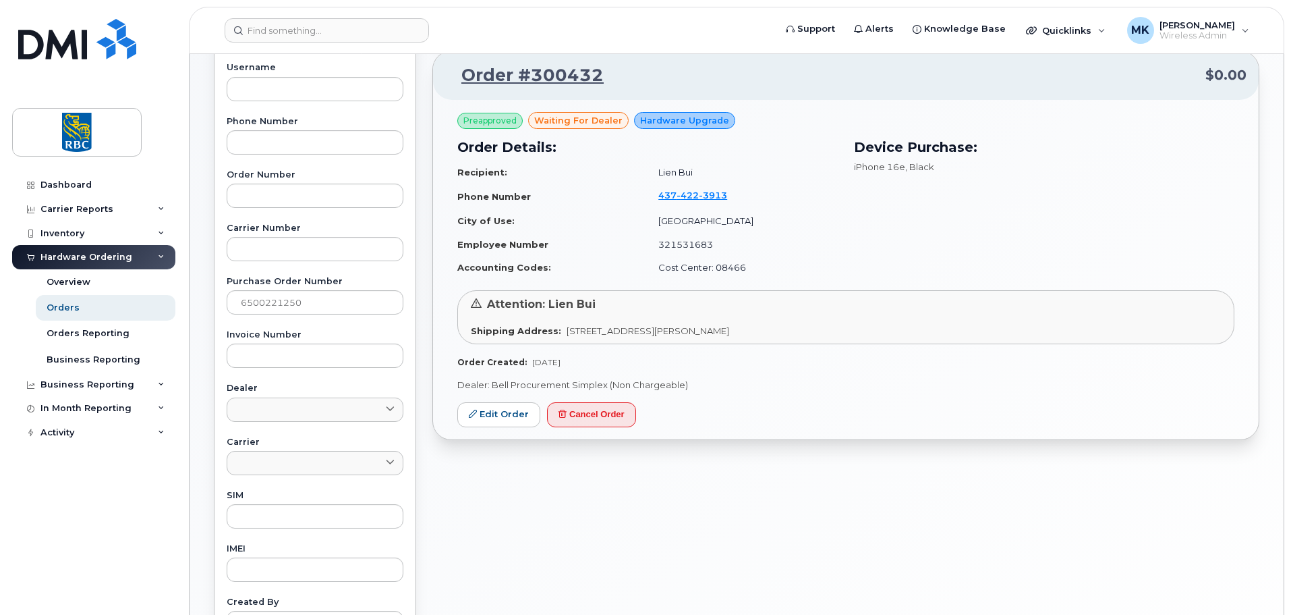
click at [626, 318] on div "Attention: Lien Bui Shipping Address: 900 BOYER BLVD MISSISSAUGA, ON Canada, L5…" at bounding box center [845, 317] width 777 height 54
click at [629, 329] on span "[STREET_ADDRESS][PERSON_NAME]" at bounding box center [648, 330] width 163 height 11
click at [532, 75] on link "Order #300432" at bounding box center [524, 75] width 159 height 24
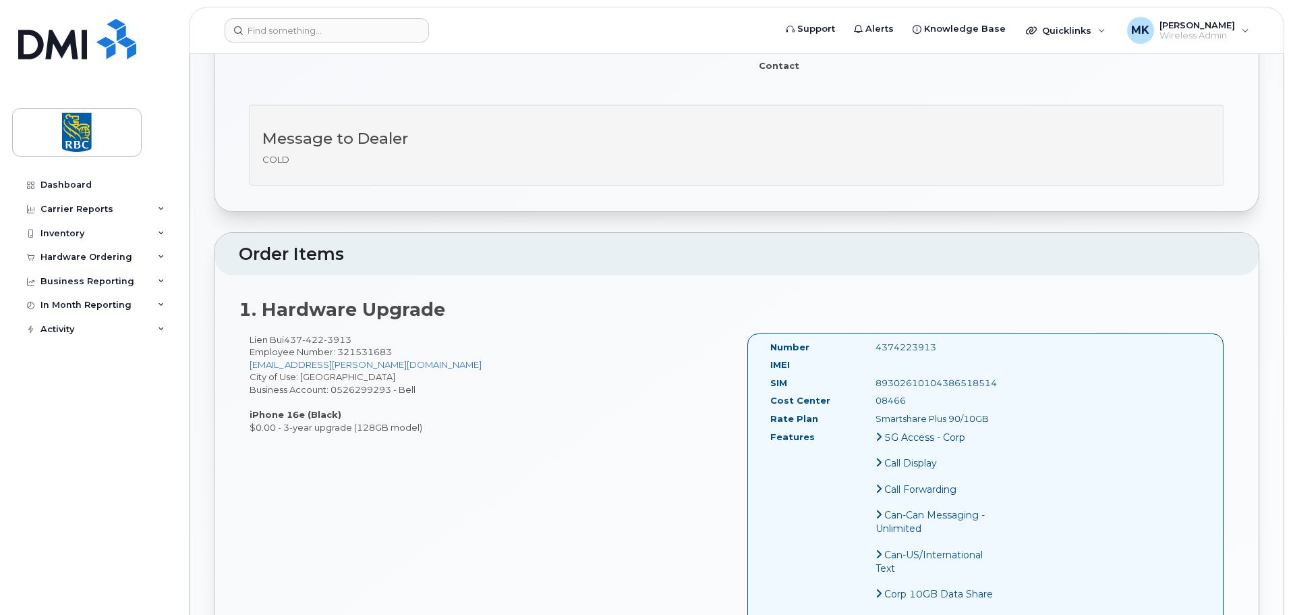
scroll to position [337, 0]
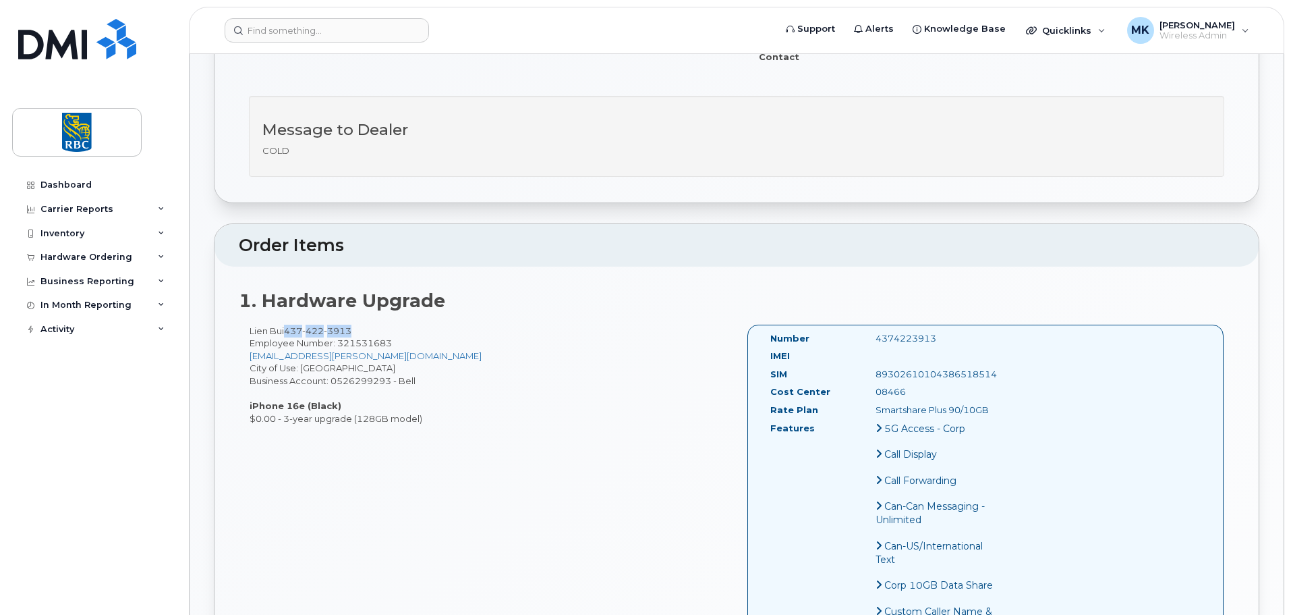
drag, startPoint x: 288, startPoint y: 331, endPoint x: 362, endPoint y: 332, distance: 74.2
click at [362, 332] on div "[PERSON_NAME] [PHONE_NUMBER] Employee Number: 321531683 [EMAIL_ADDRESS][PERSON_…" at bounding box center [488, 375] width 498 height 101
copy span "[PHONE_NUMBER]"
click at [990, 189] on div "Message to Dealer COLD" at bounding box center [737, 143] width 996 height 94
